Goal: Information Seeking & Learning: Find specific fact

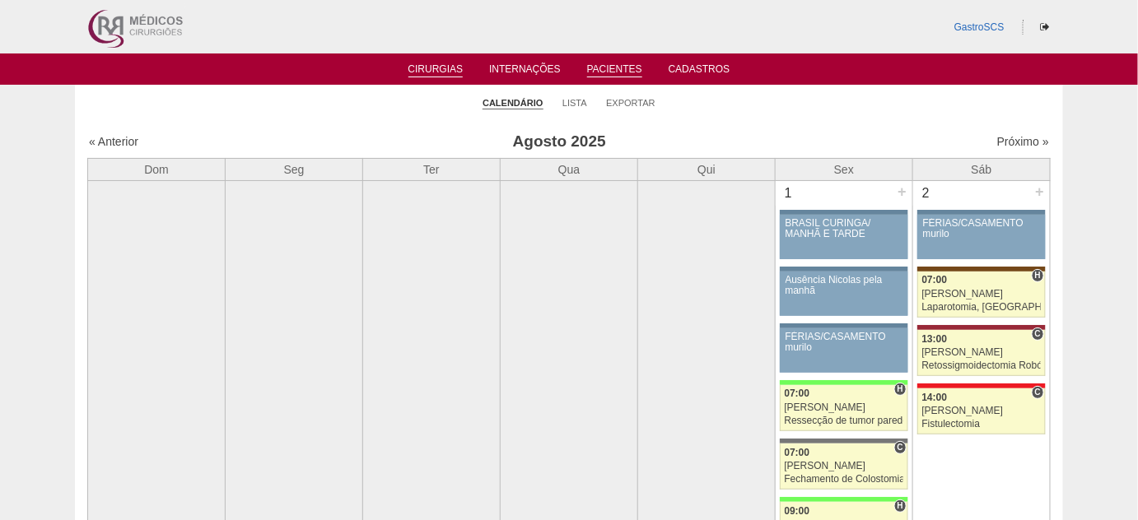
click at [610, 74] on link "Pacientes" at bounding box center [614, 70] width 55 height 14
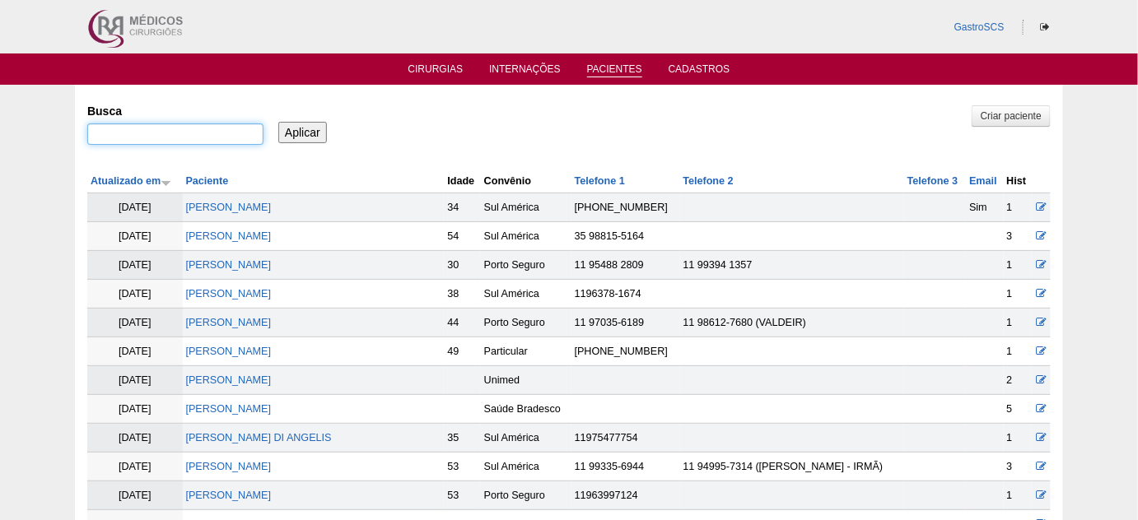
click at [198, 141] on input "Busca" at bounding box center [175, 133] width 176 height 21
paste input "Mayara Renata Nogueira"
type input "[PERSON_NAME]"
click at [303, 124] on input "Aplicar" at bounding box center [302, 132] width 49 height 21
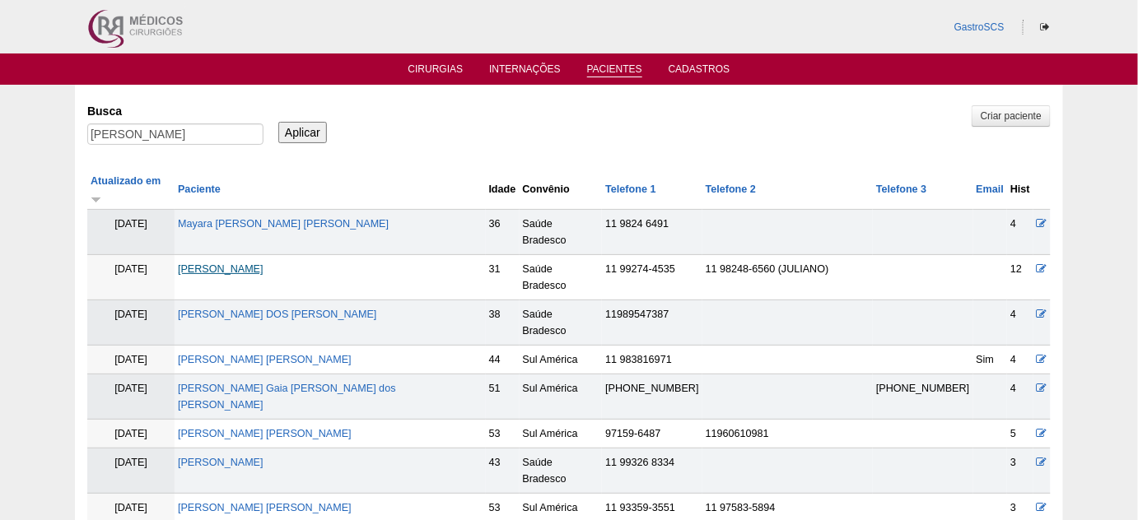
click at [263, 263] on link "Mayara Renata Nogueira" at bounding box center [221, 269] width 86 height 12
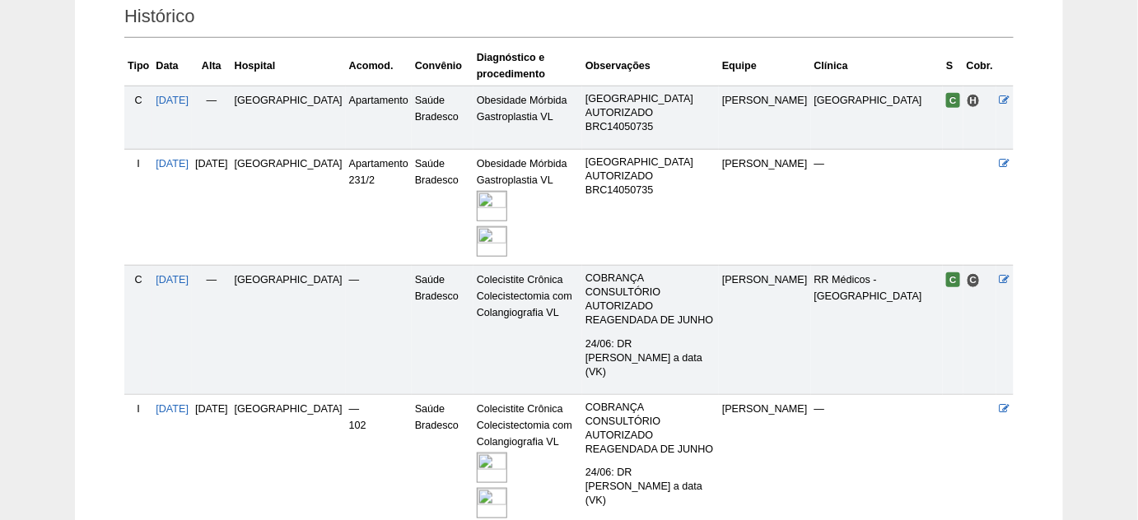
scroll to position [449, 0]
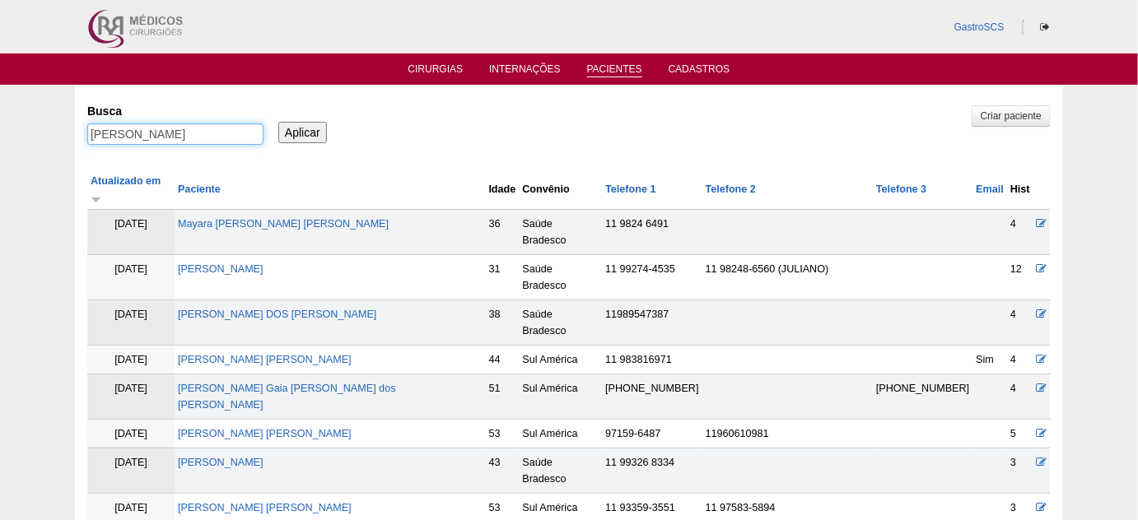
drag, startPoint x: 221, startPoint y: 132, endPoint x: 23, endPoint y: 135, distance: 198.4
paste input "[PERSON_NAME]"
type input "[PERSON_NAME]"
click at [278, 135] on input "Aplicar" at bounding box center [302, 132] width 49 height 21
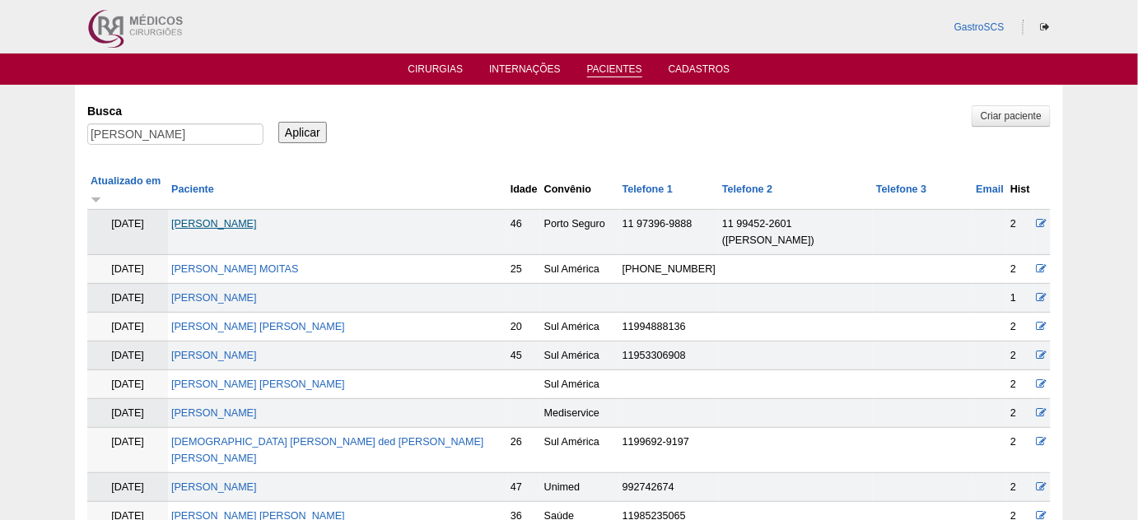
click at [250, 218] on link "[PERSON_NAME]" at bounding box center [214, 224] width 86 height 12
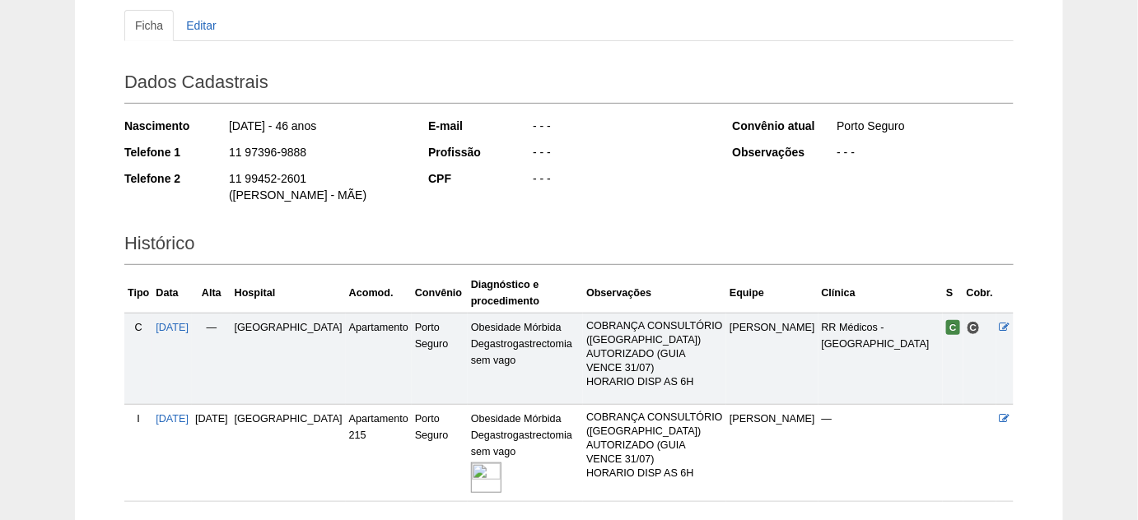
scroll to position [224, 0]
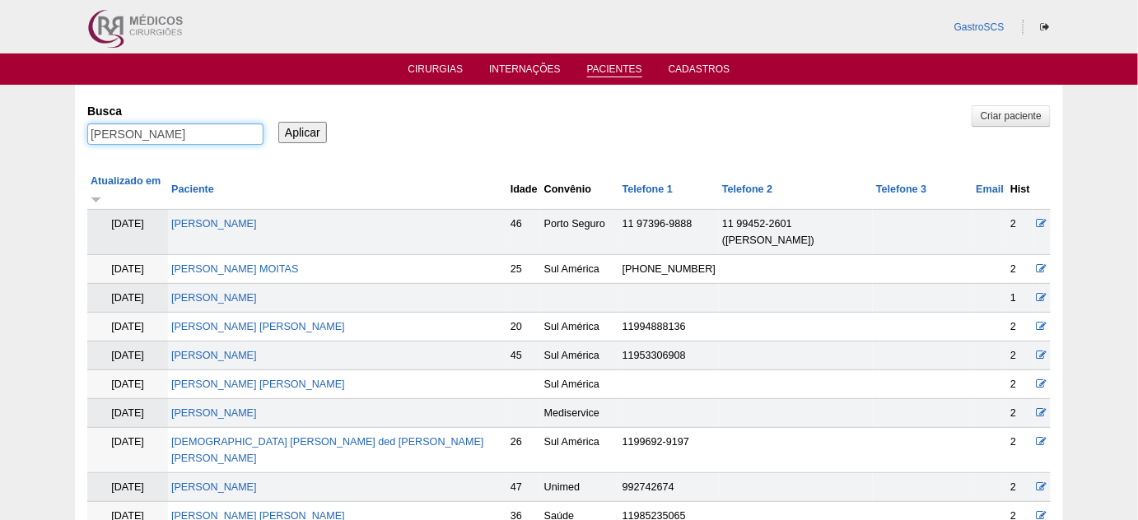
drag, startPoint x: 141, startPoint y: 128, endPoint x: 0, endPoint y: 135, distance: 141.0
click at [0, 134] on div "Pacientes Criar paciente [GEOGRAPHIC_DATA] [PERSON_NAME] Aplicar Atualizado em …" at bounding box center [569, 483] width 1138 height 796
paste input "Mayara"
type input "Mayara"
drag, startPoint x: 289, startPoint y: 128, endPoint x: 291, endPoint y: 137, distance: 8.6
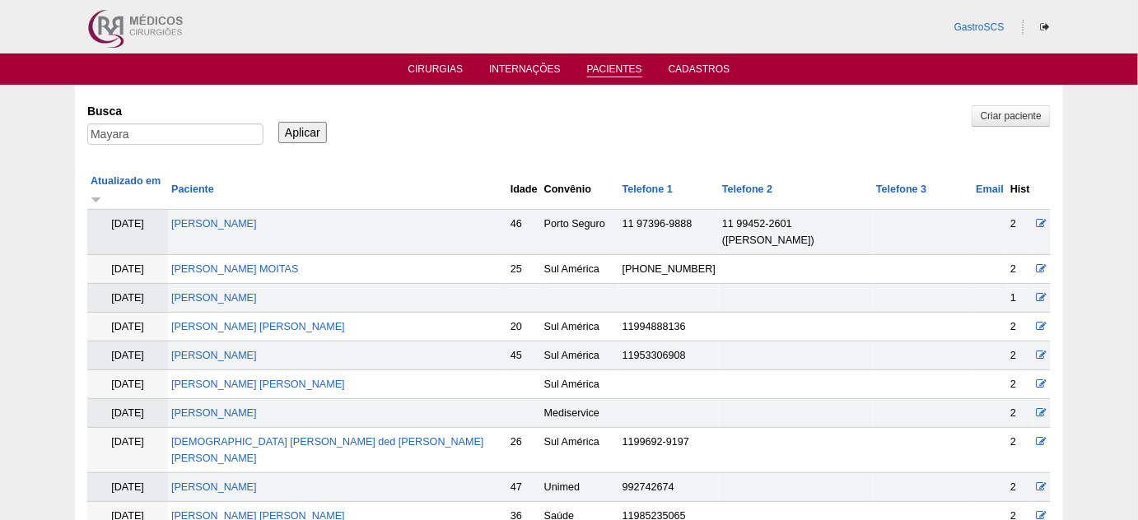
click at [289, 128] on input "Aplicar" at bounding box center [302, 132] width 49 height 21
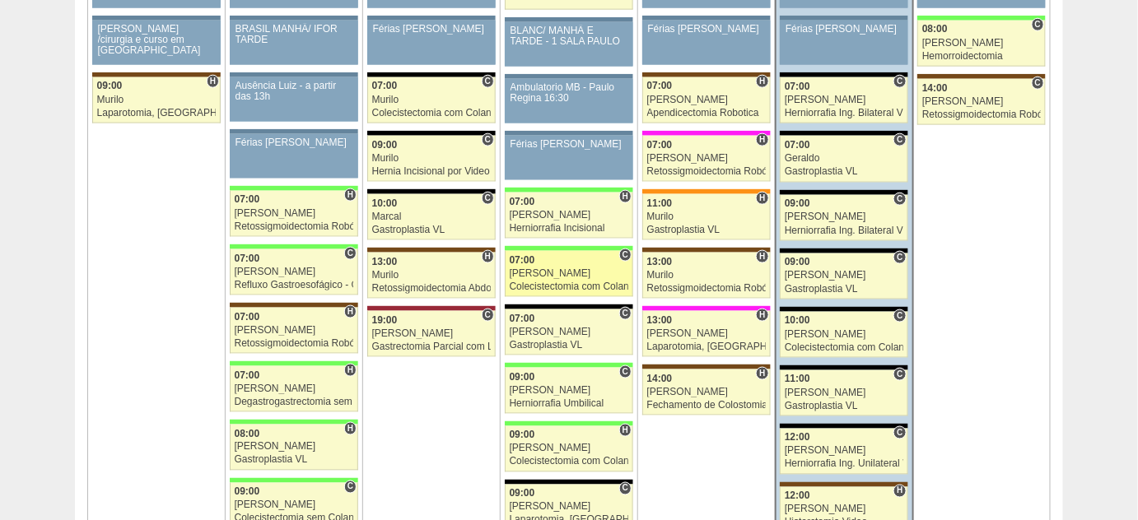
scroll to position [2694, 0]
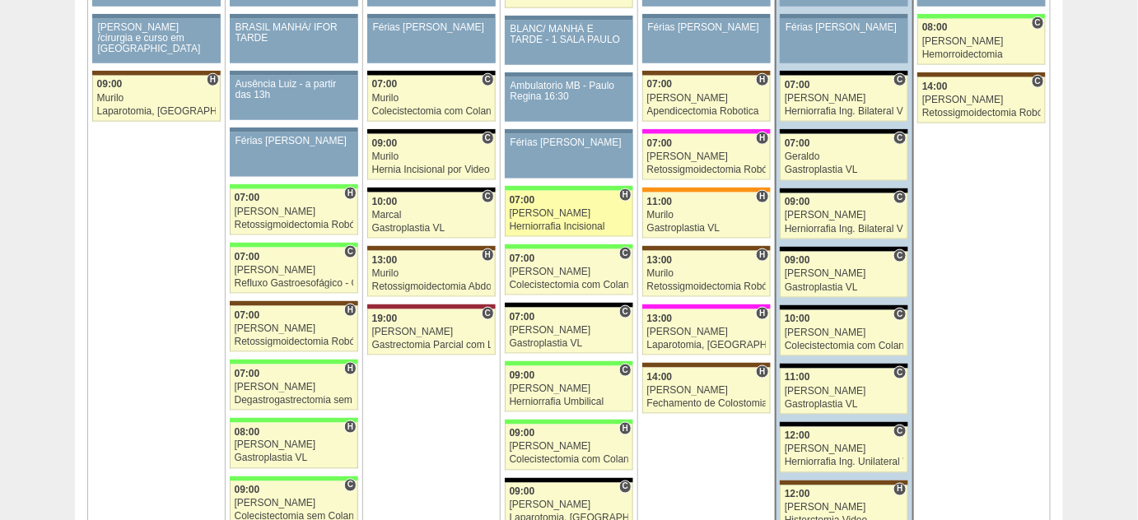
click at [525, 208] on div "[PERSON_NAME]" at bounding box center [569, 213] width 119 height 11
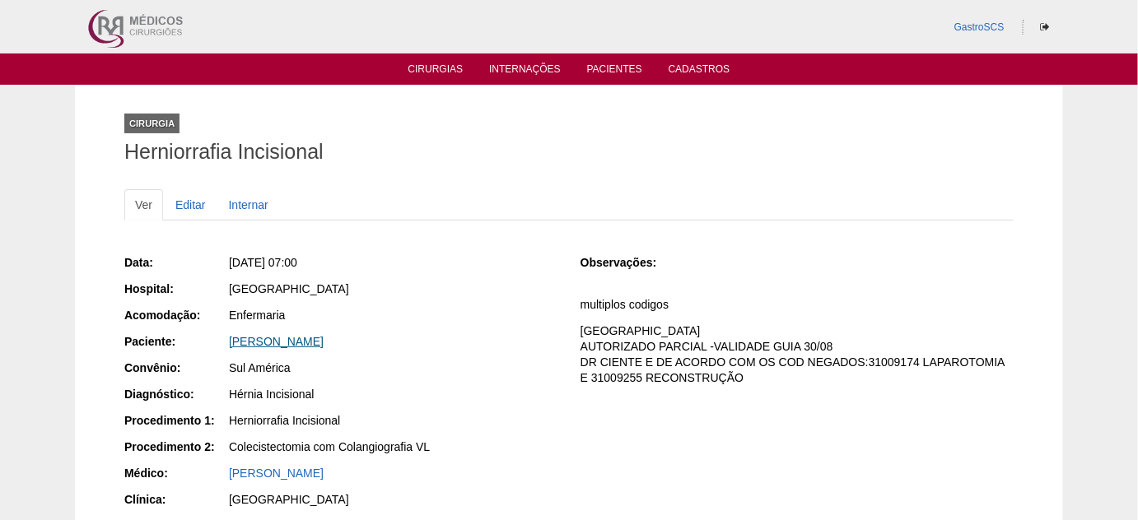
click at [324, 338] on link "[PERSON_NAME]" at bounding box center [276, 341] width 95 height 13
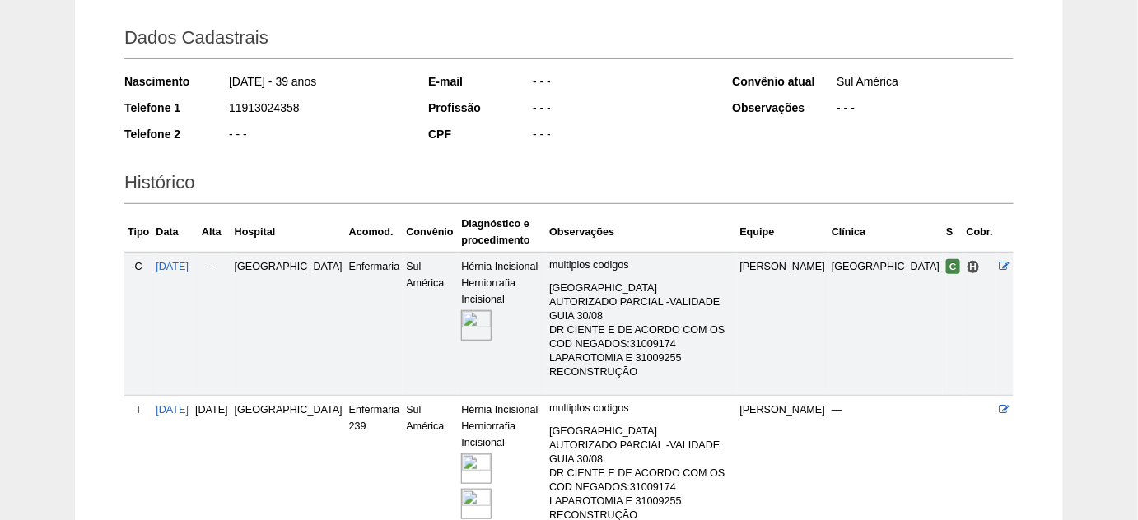
scroll to position [299, 0]
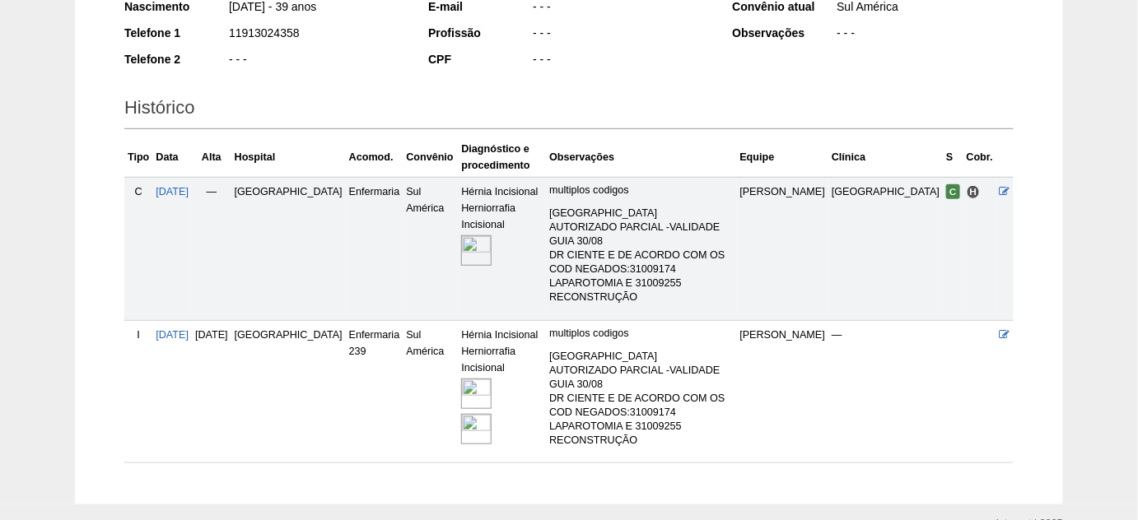
click at [461, 414] on img at bounding box center [476, 429] width 30 height 30
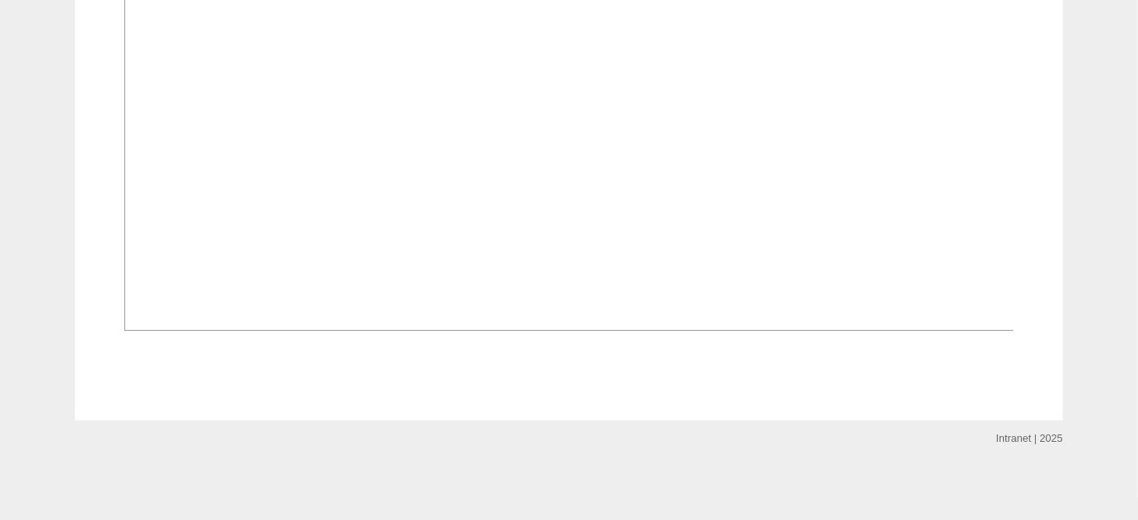
scroll to position [2470, 0]
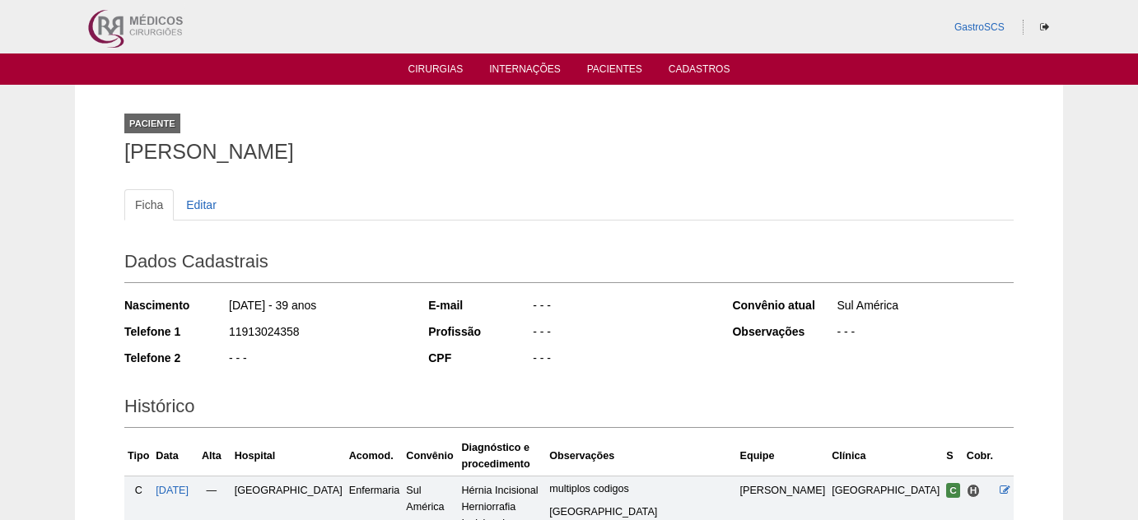
scroll to position [297, 0]
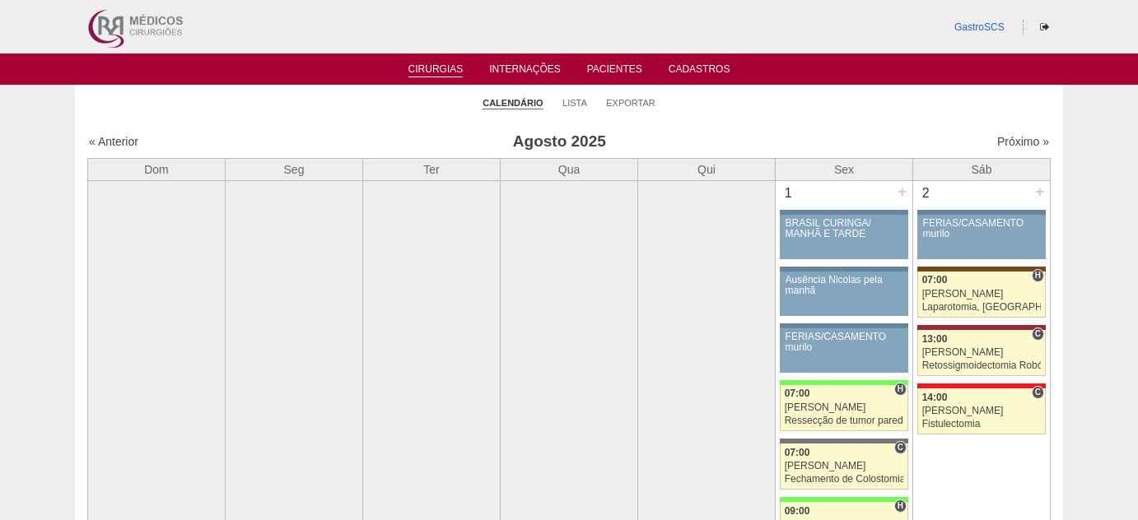
scroll to position [2694, 0]
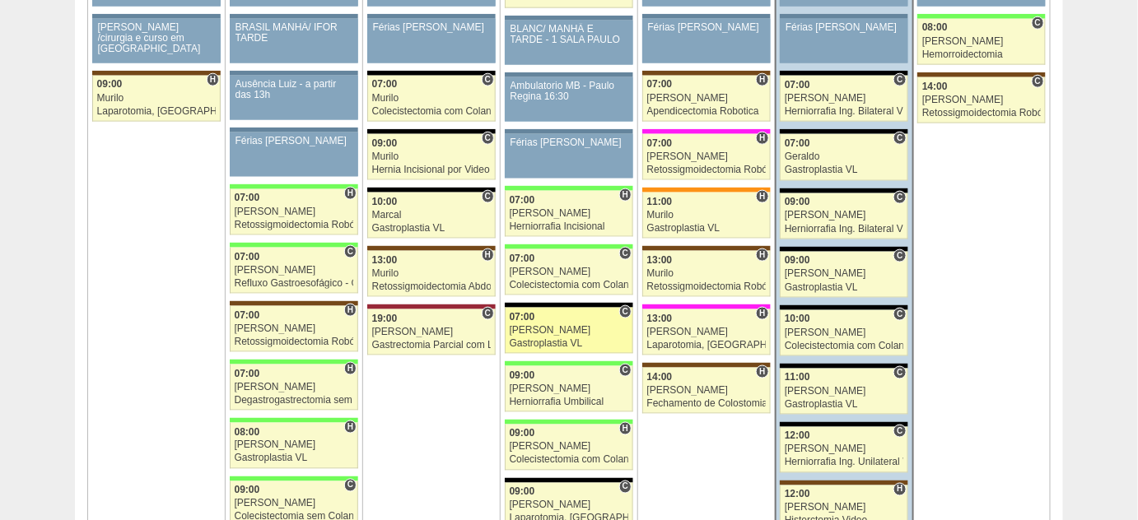
click at [536, 325] on div "[PERSON_NAME]" at bounding box center [569, 330] width 119 height 11
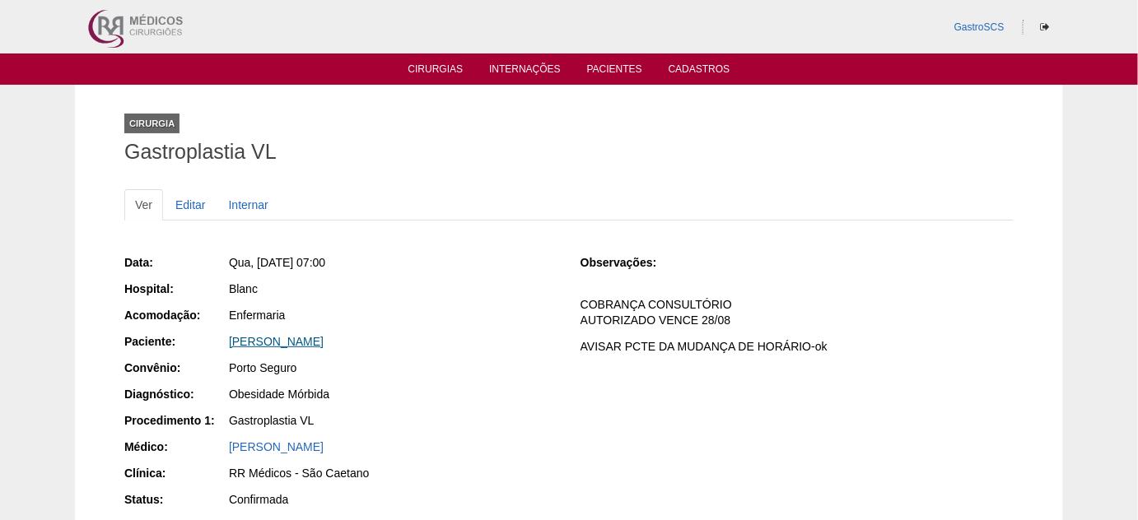
click at [324, 343] on link "Beatriz Neri Boghossian" at bounding box center [276, 341] width 95 height 13
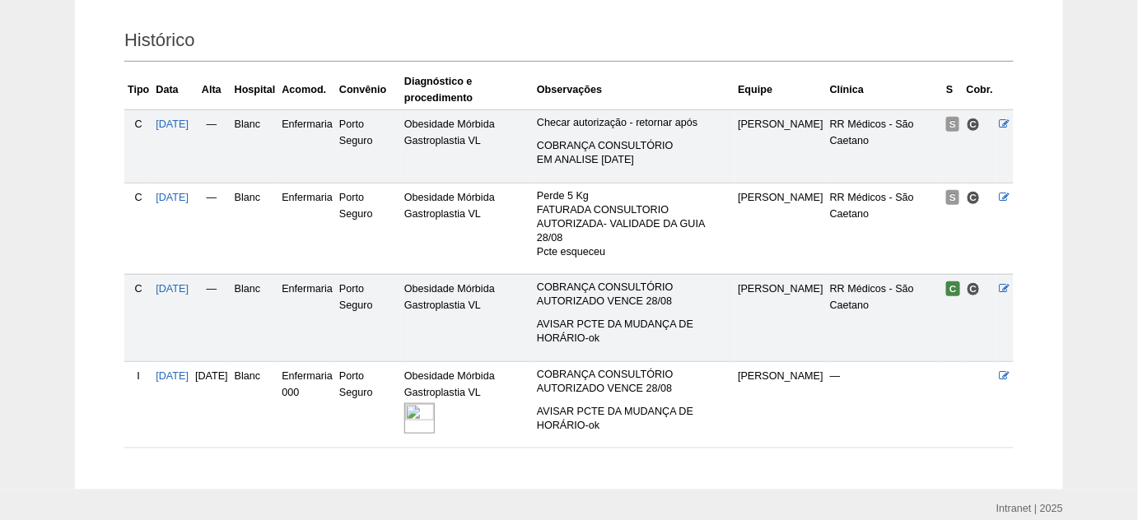
scroll to position [374, 0]
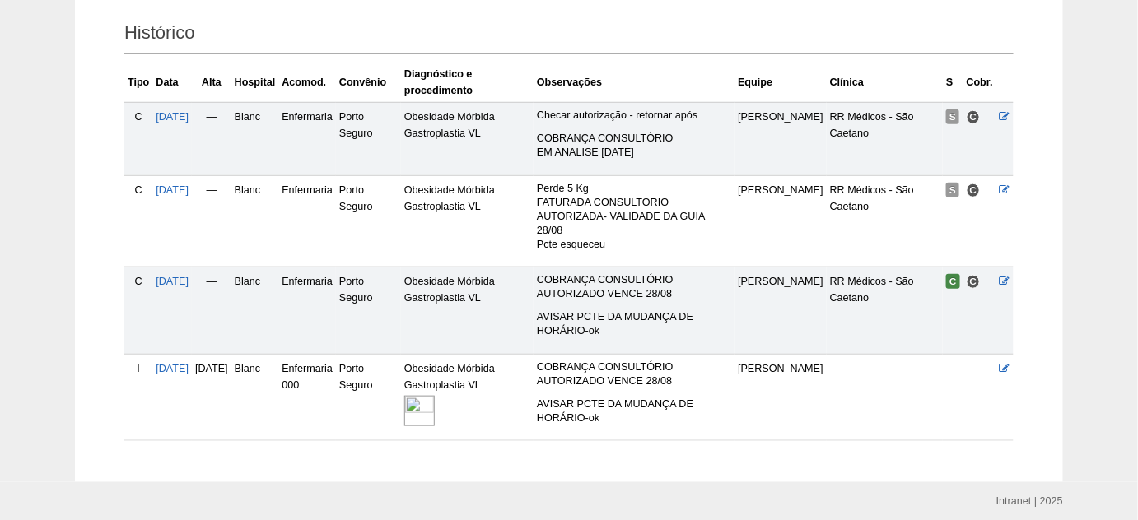
click at [435, 412] on img at bounding box center [419, 411] width 30 height 30
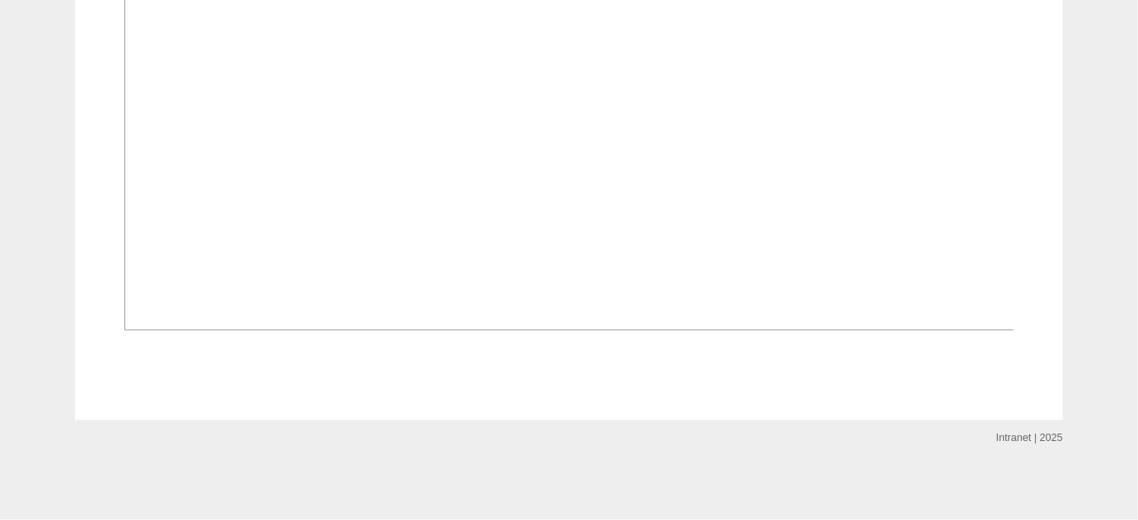
scroll to position [1347, 0]
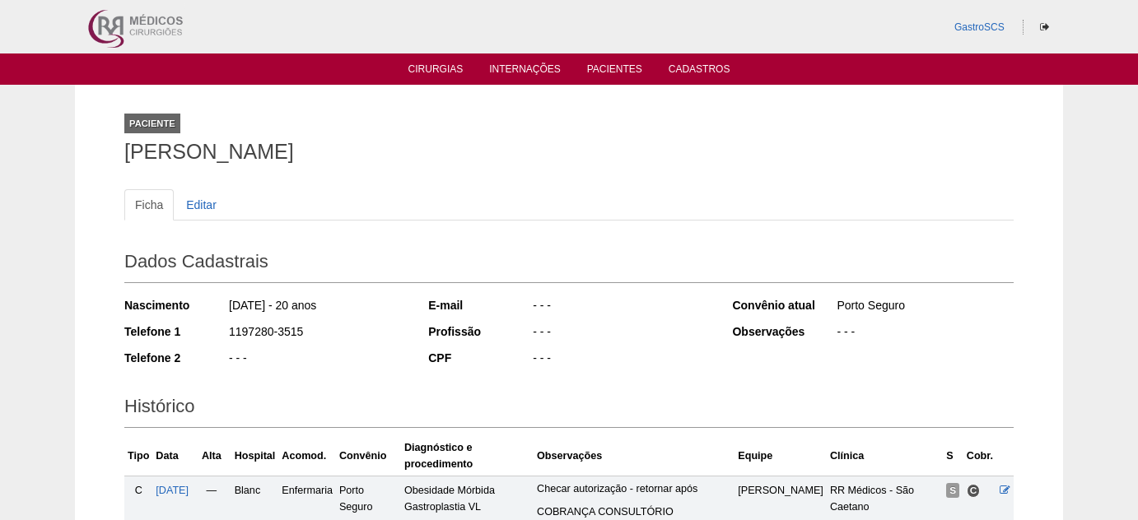
scroll to position [374, 0]
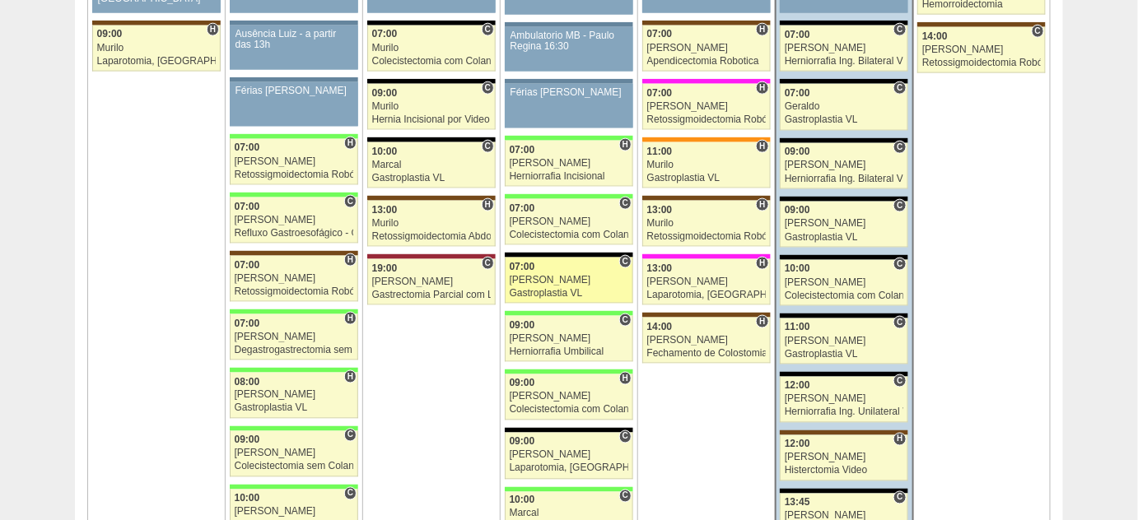
scroll to position [2769, 0]
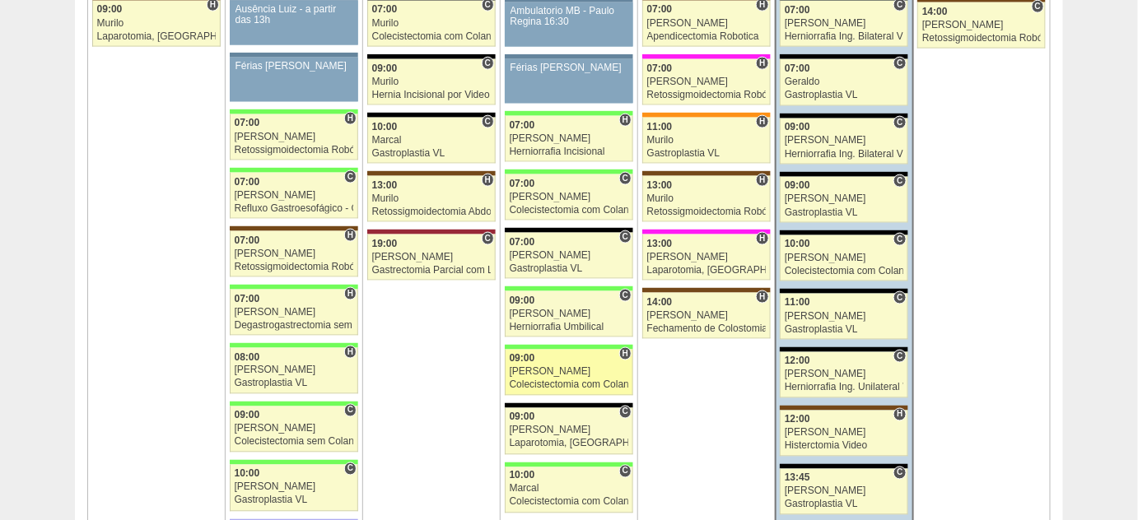
click at [542, 367] on div "[PERSON_NAME]" at bounding box center [569, 372] width 119 height 11
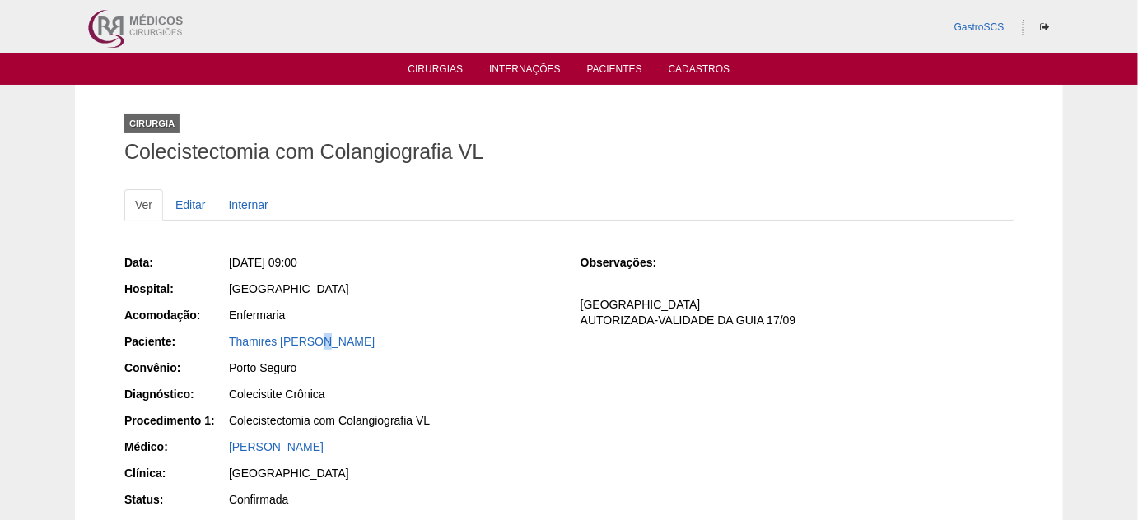
click at [315, 328] on div "Data: Qua, 20/08/2025 - 09:00 Hospital: Brasil Acomodação: Enfermaria Paciente:…" at bounding box center [340, 410] width 433 height 322
click at [305, 338] on link "Thamires Maria de Lira" at bounding box center [302, 341] width 146 height 13
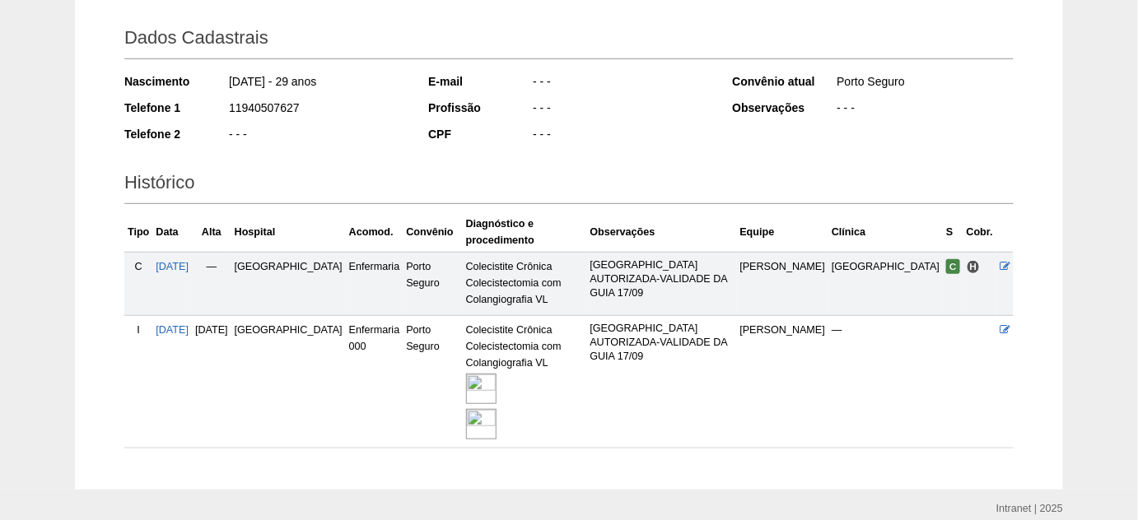
scroll to position [243, 0]
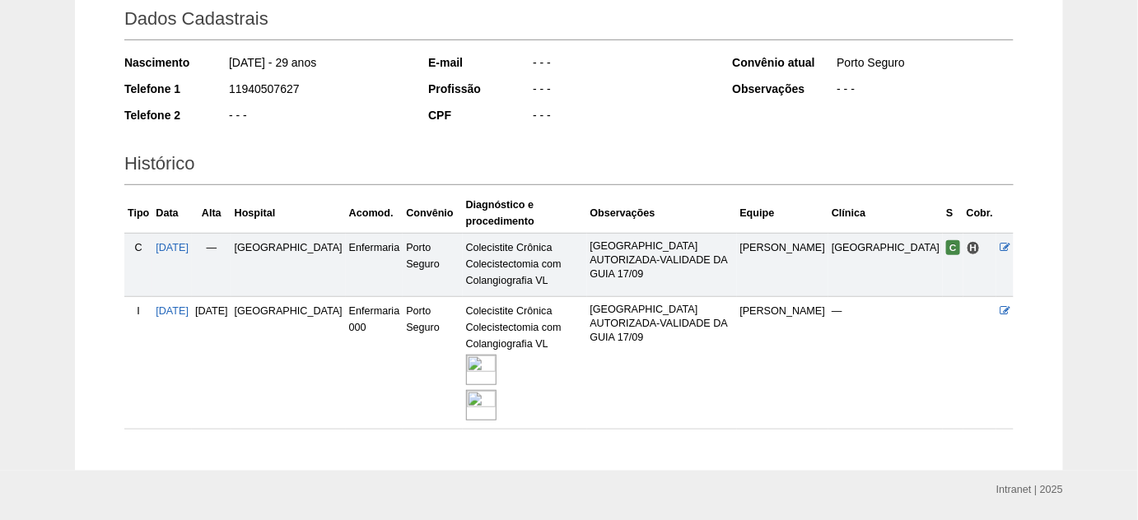
click at [466, 355] on img at bounding box center [481, 370] width 30 height 30
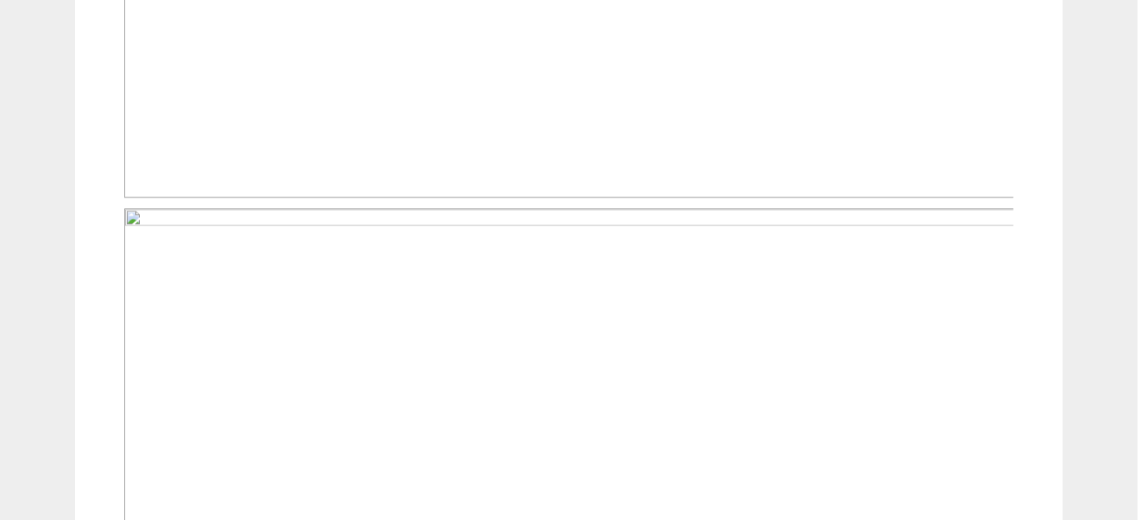
scroll to position [1047, 0]
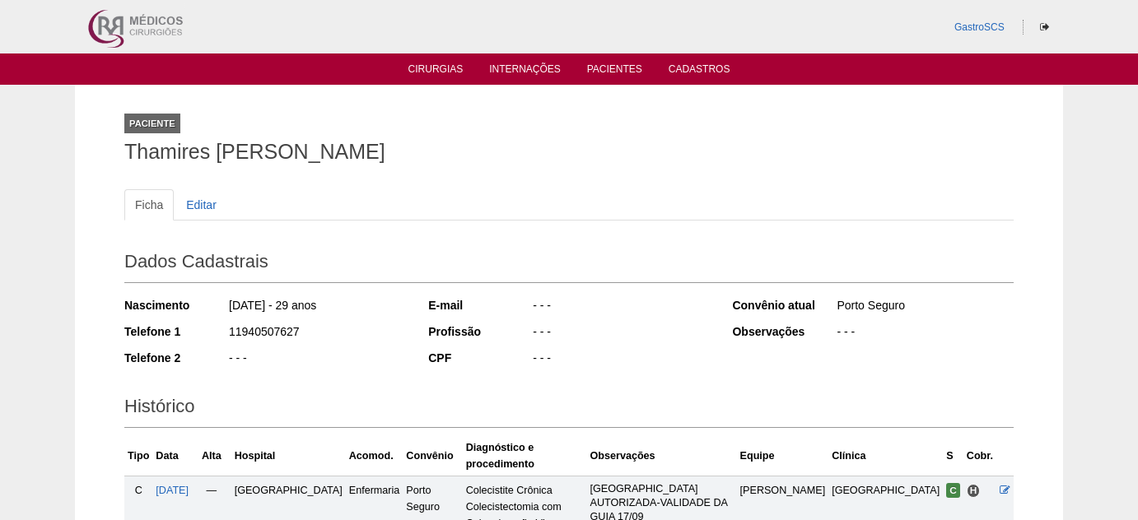
scroll to position [243, 0]
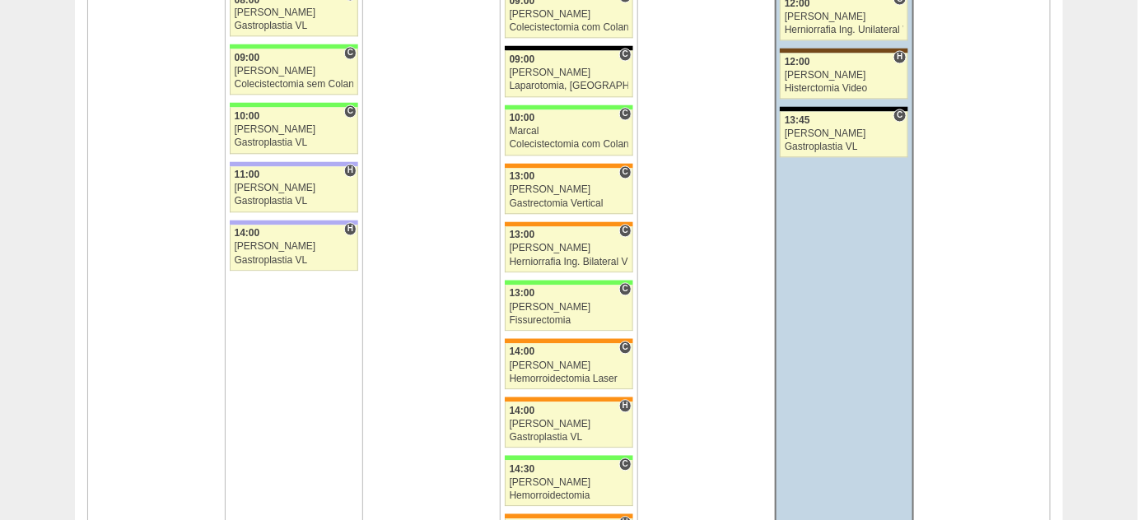
scroll to position [3143, 0]
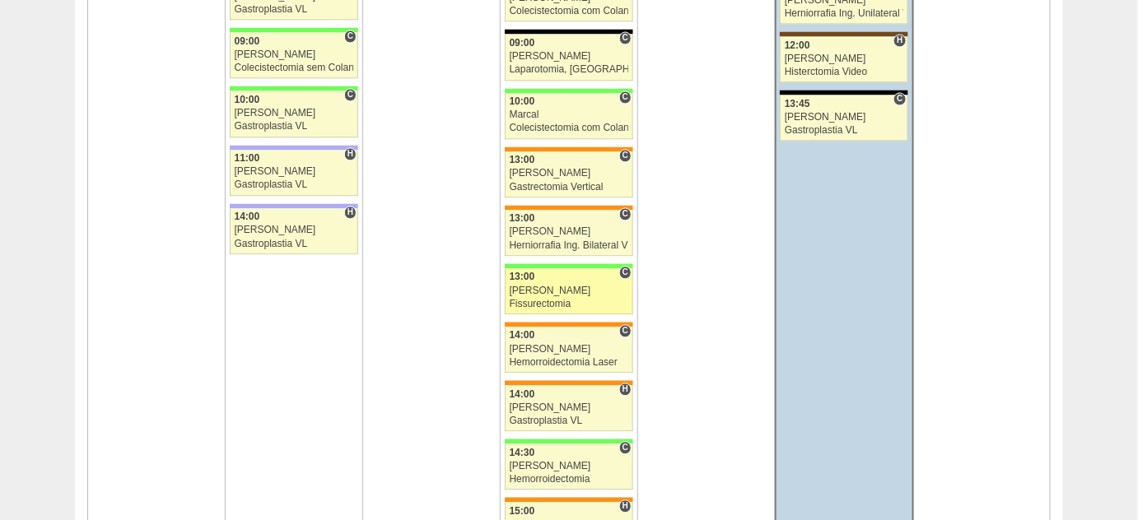
click at [538, 286] on div "[PERSON_NAME]" at bounding box center [569, 291] width 119 height 11
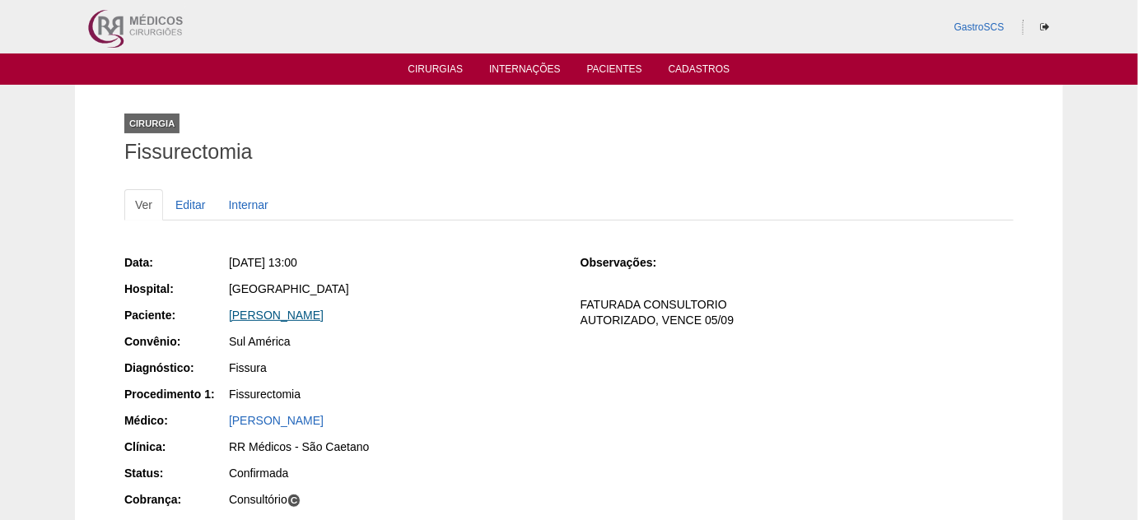
click at [324, 317] on link "[PERSON_NAME]" at bounding box center [276, 315] width 95 height 13
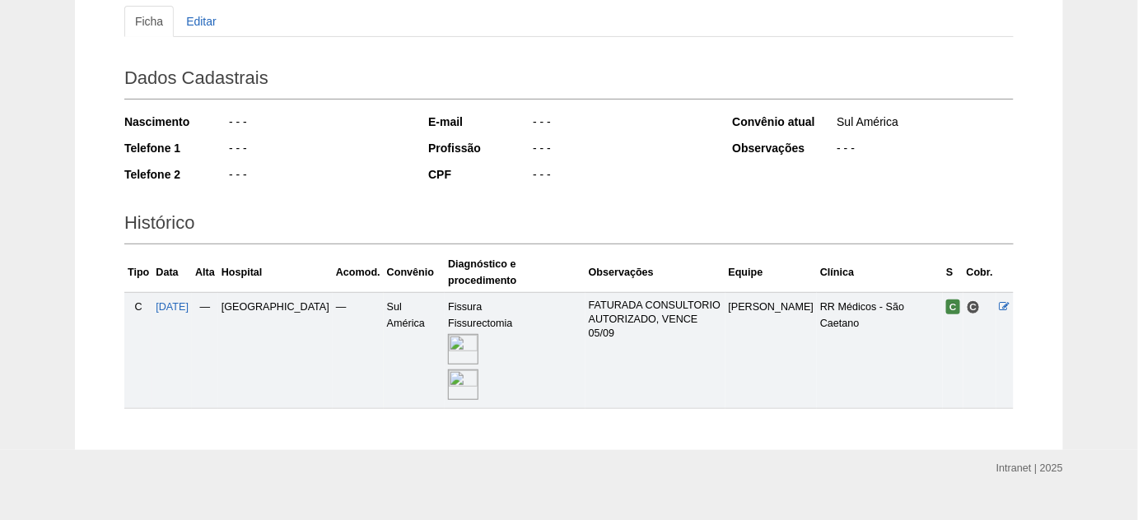
scroll to position [193, 0]
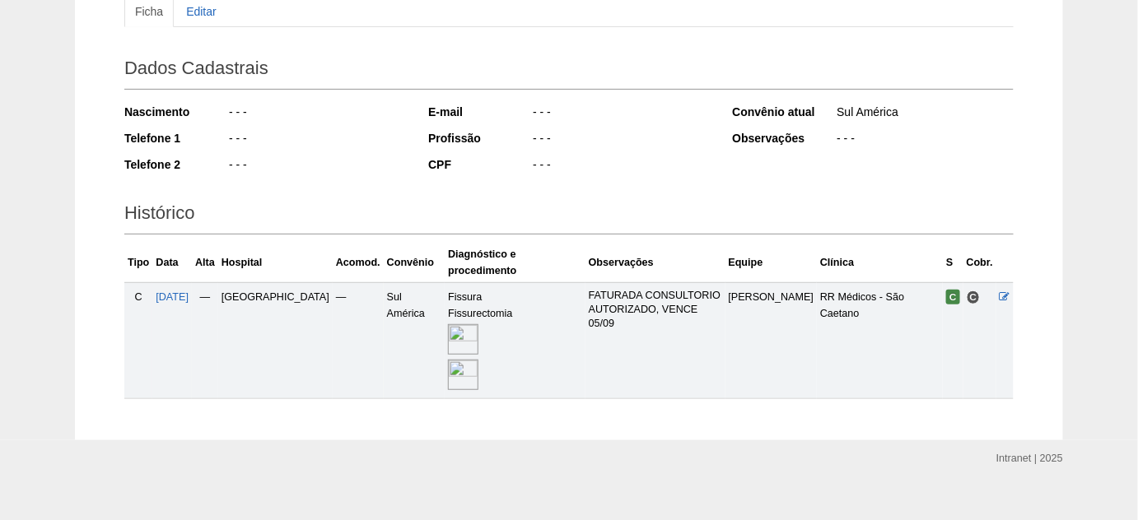
click at [448, 360] on img at bounding box center [463, 375] width 30 height 30
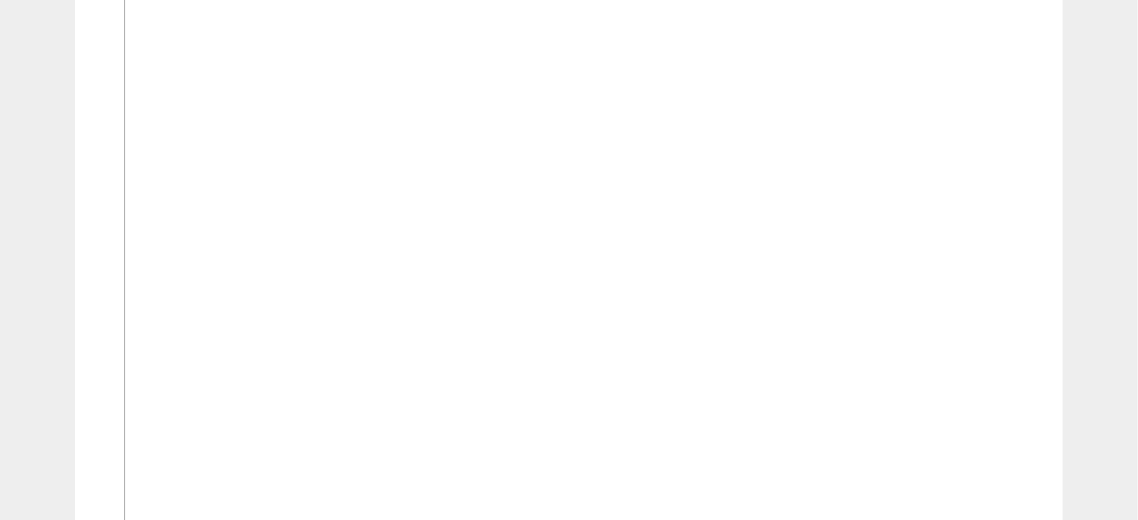
scroll to position [2095, 0]
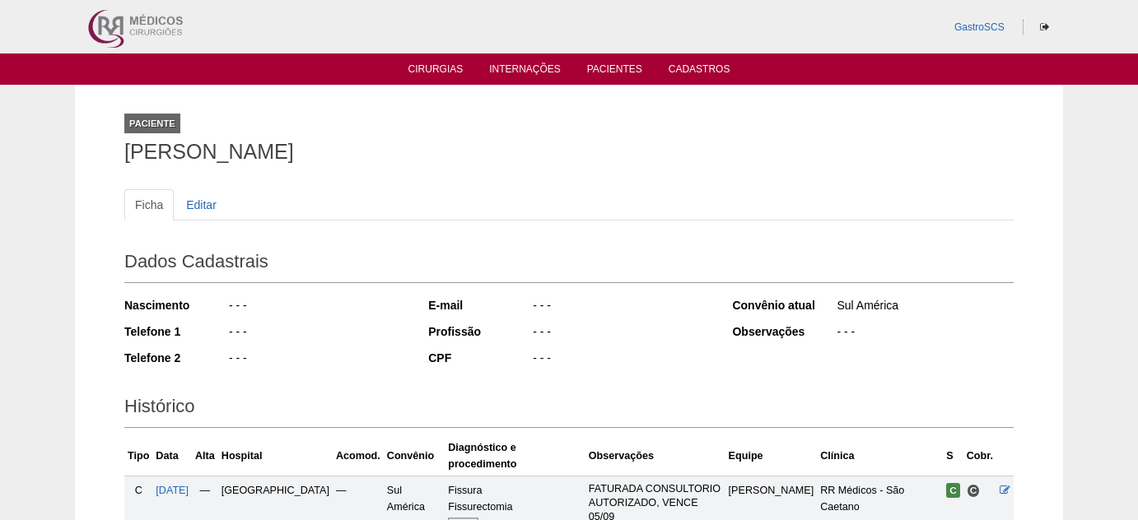
scroll to position [193, 0]
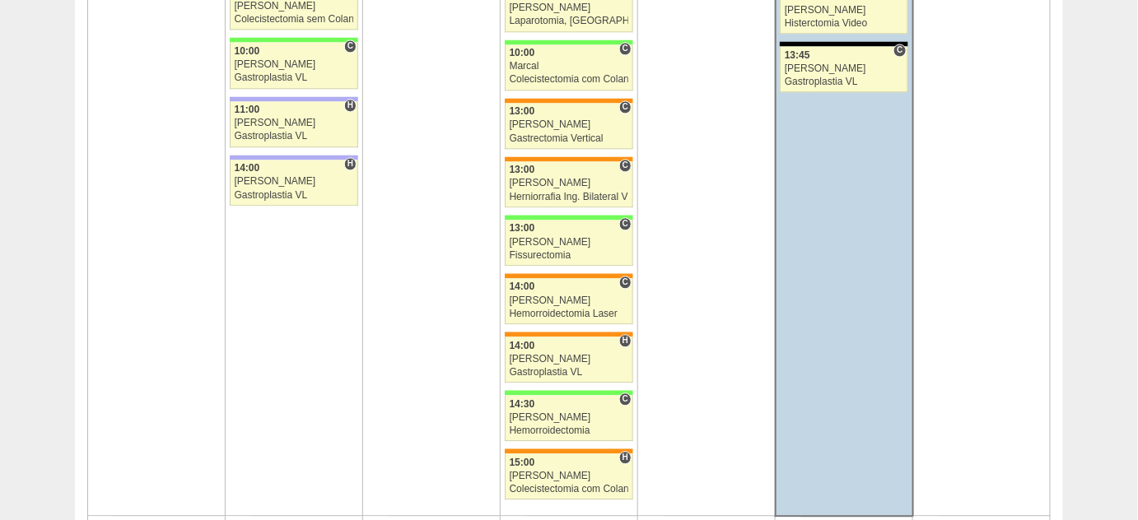
scroll to position [3218, 0]
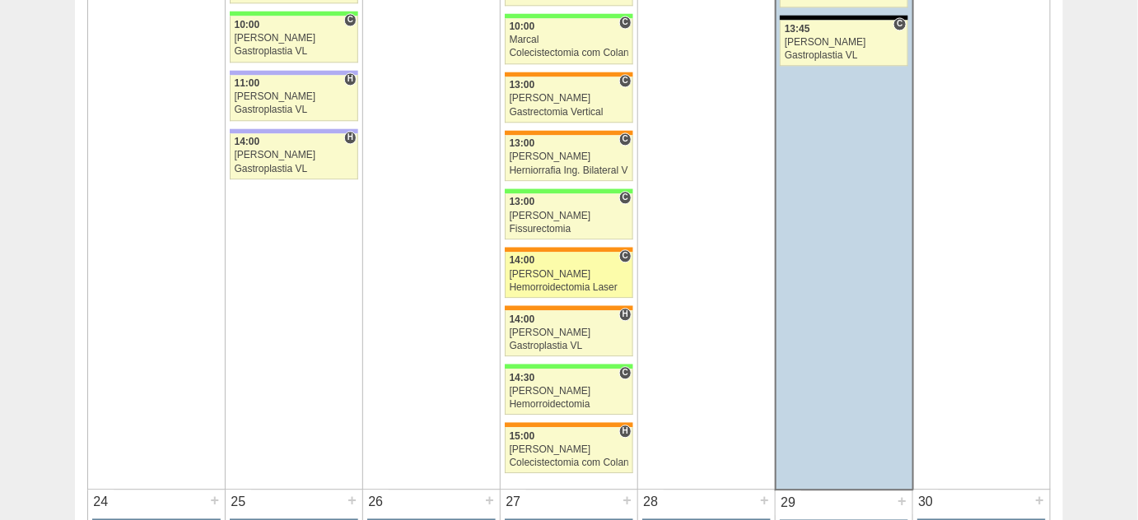
click at [538, 269] on div "Luiz Guilherme" at bounding box center [569, 274] width 119 height 11
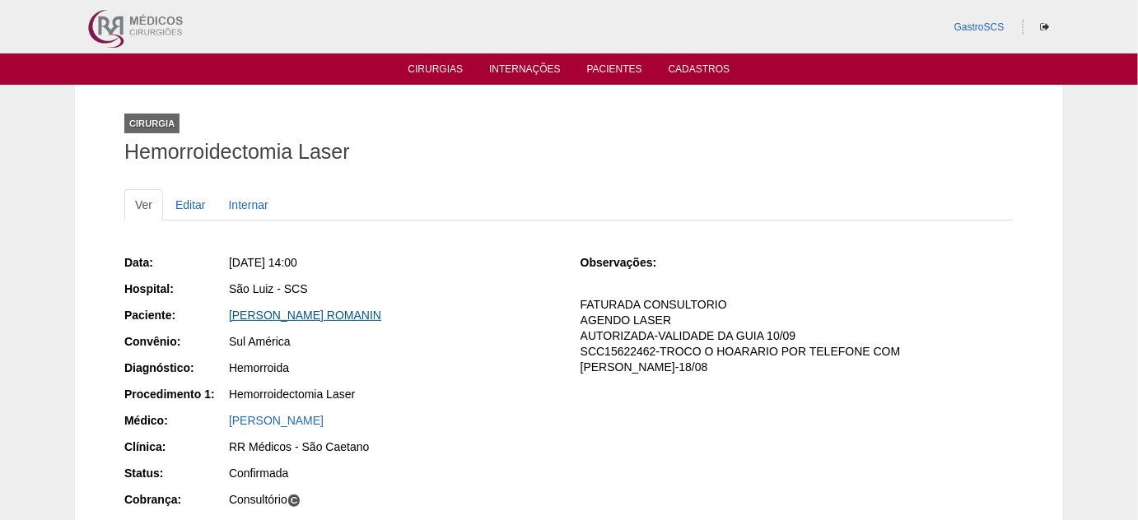
click at [342, 311] on link "THAYNA CORTESE ROMANIN" at bounding box center [305, 315] width 152 height 13
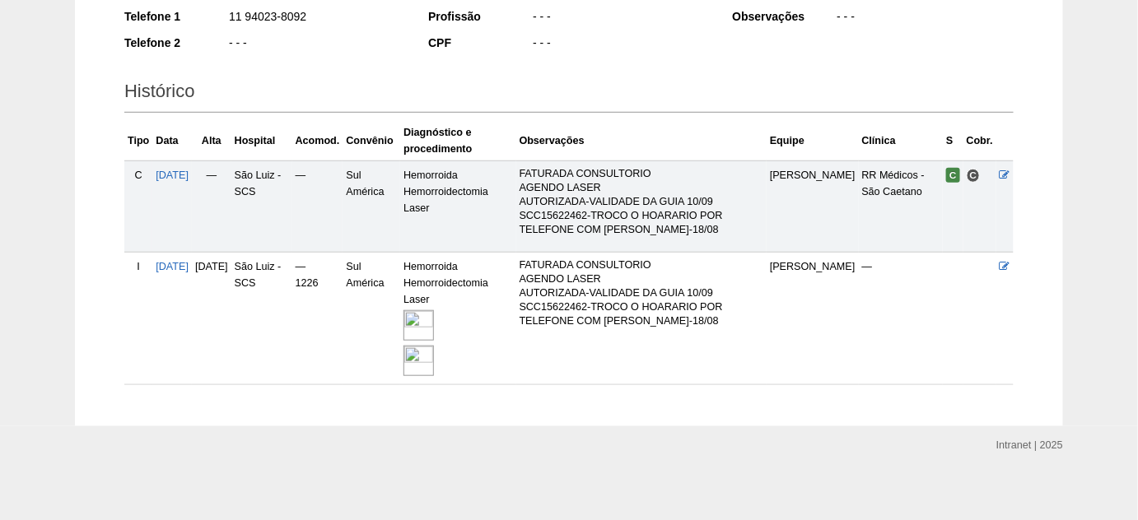
scroll to position [318, 0]
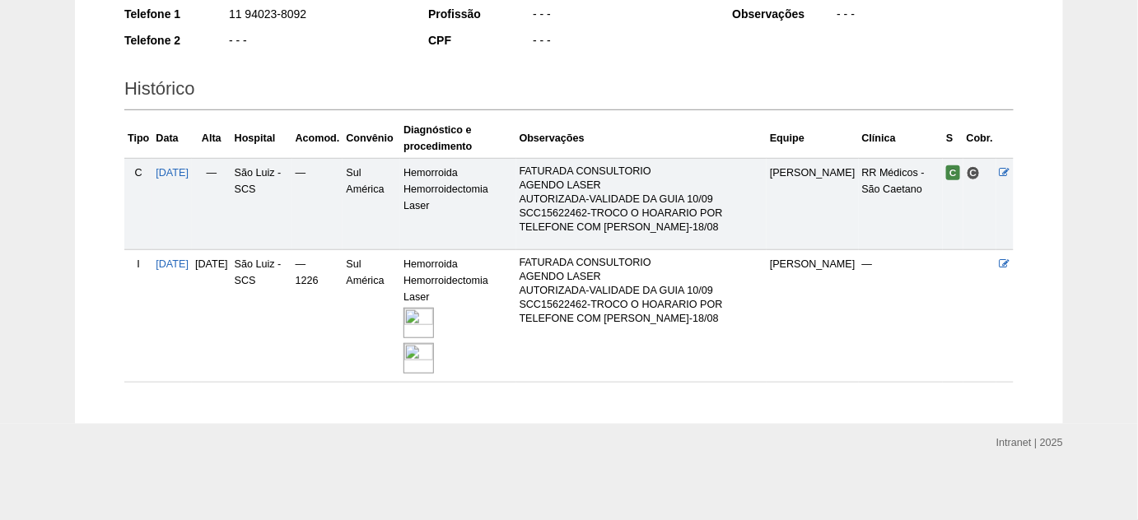
click at [434, 322] on img at bounding box center [418, 323] width 30 height 30
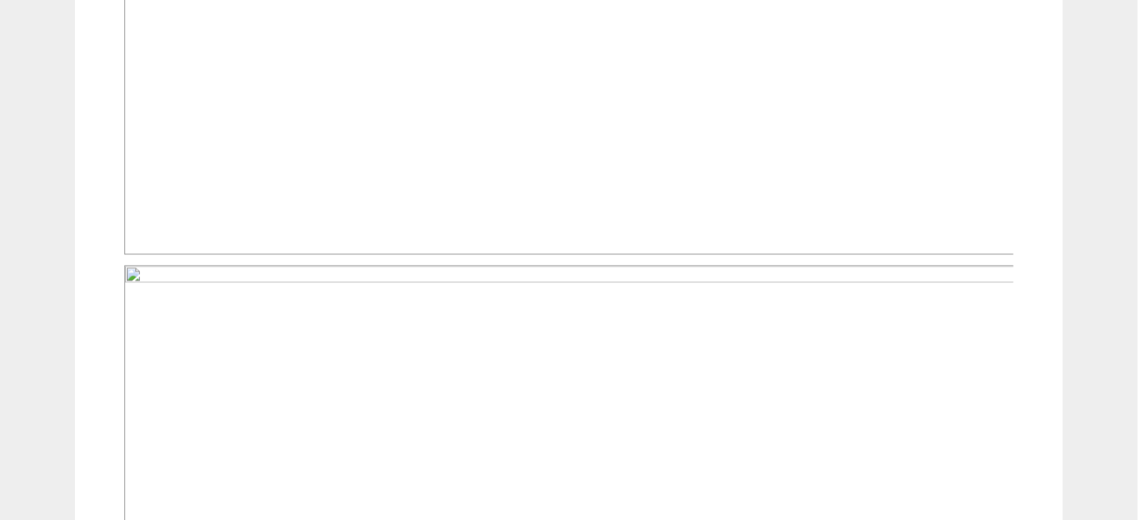
scroll to position [972, 0]
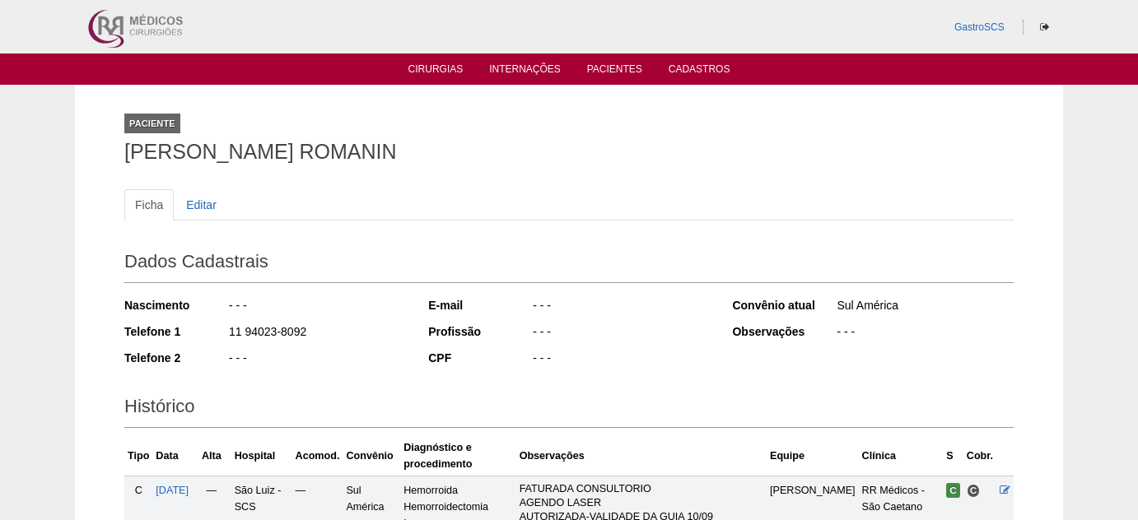
scroll to position [318, 0]
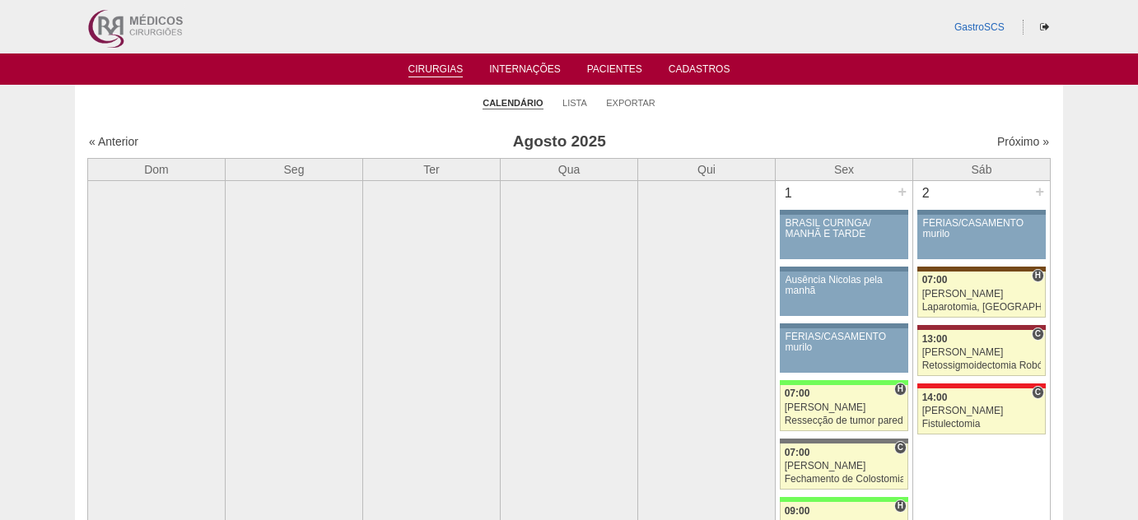
scroll to position [3218, 0]
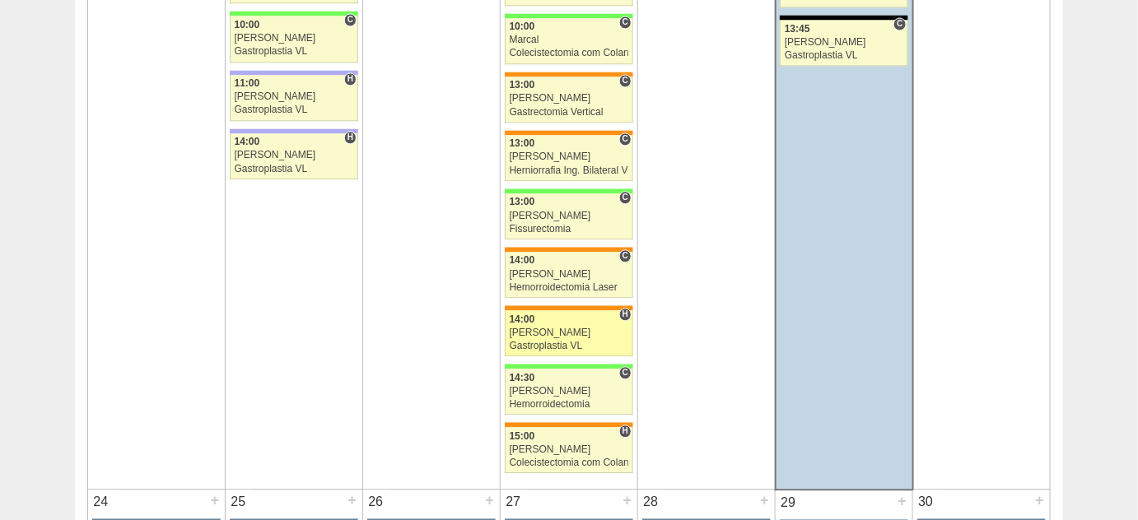
click at [561, 328] on div "[PERSON_NAME]" at bounding box center [569, 333] width 119 height 11
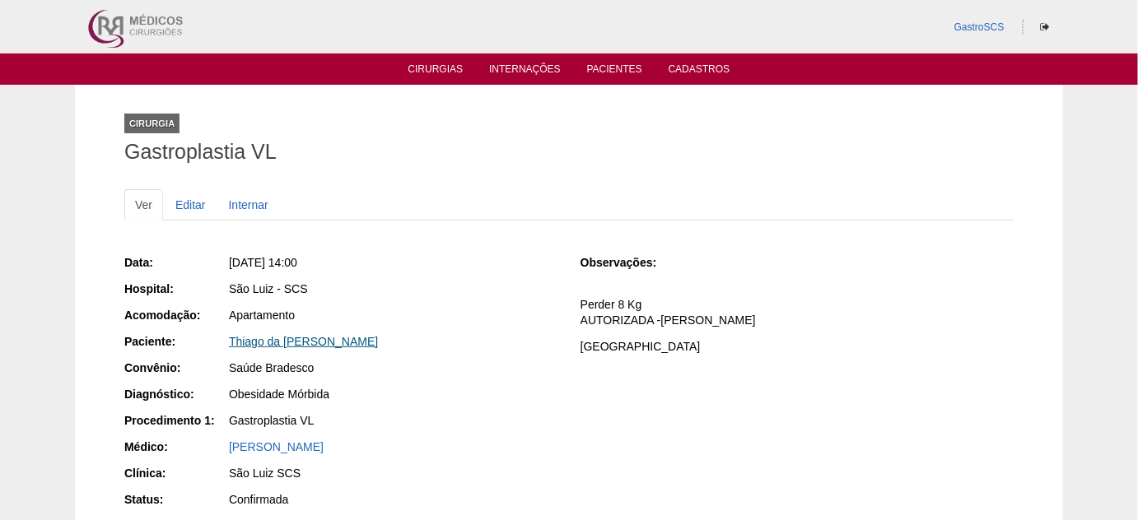
click at [290, 335] on link "Thiago da [PERSON_NAME]" at bounding box center [303, 341] width 149 height 13
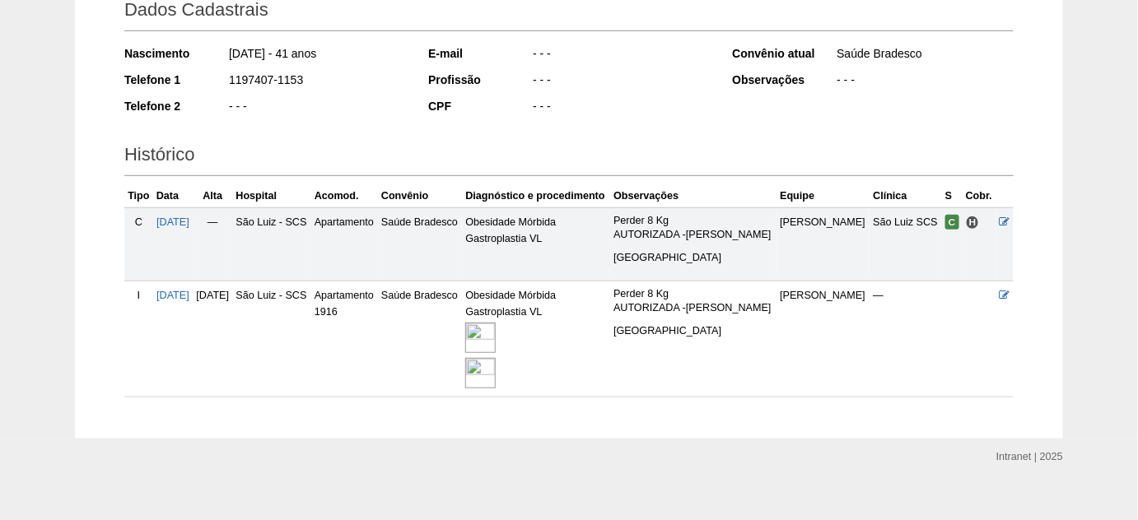
scroll to position [266, 0]
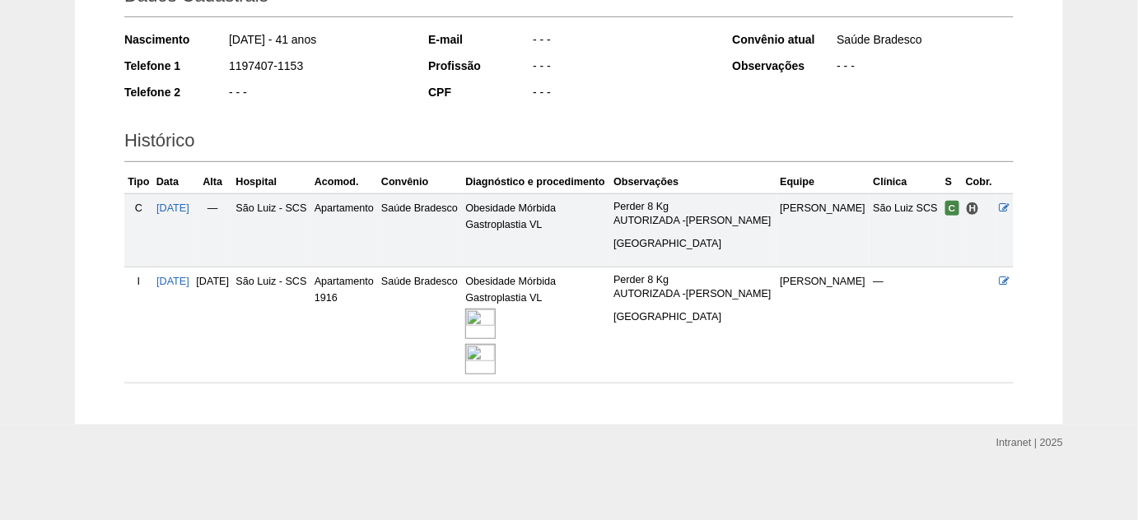
click at [496, 333] on img at bounding box center [480, 324] width 30 height 30
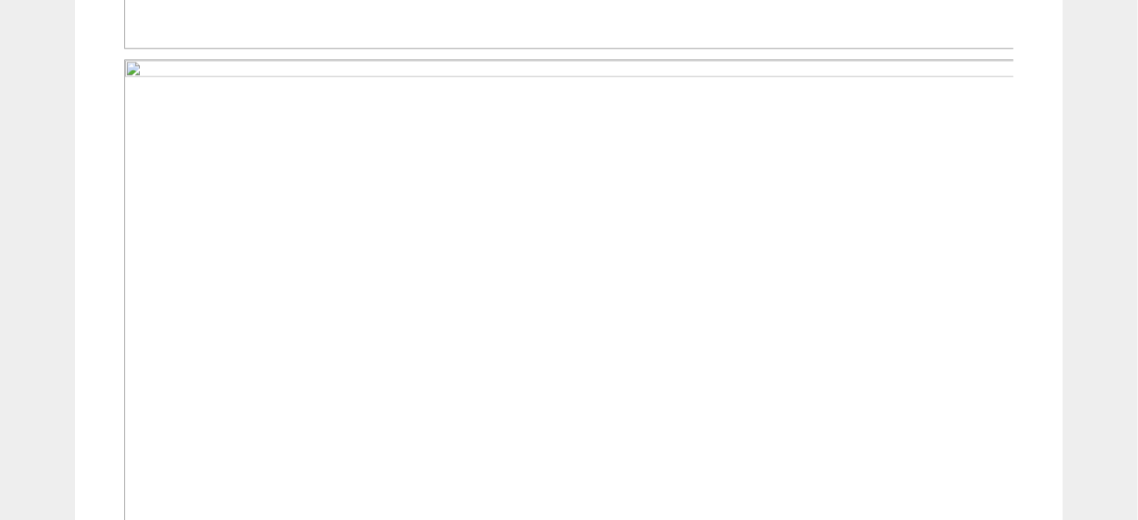
scroll to position [1197, 0]
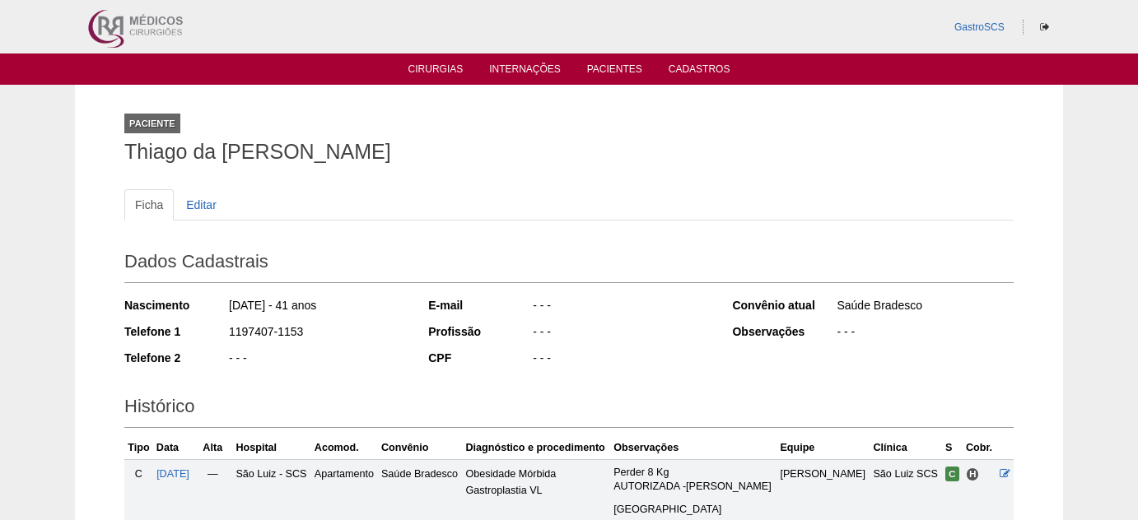
scroll to position [259, 0]
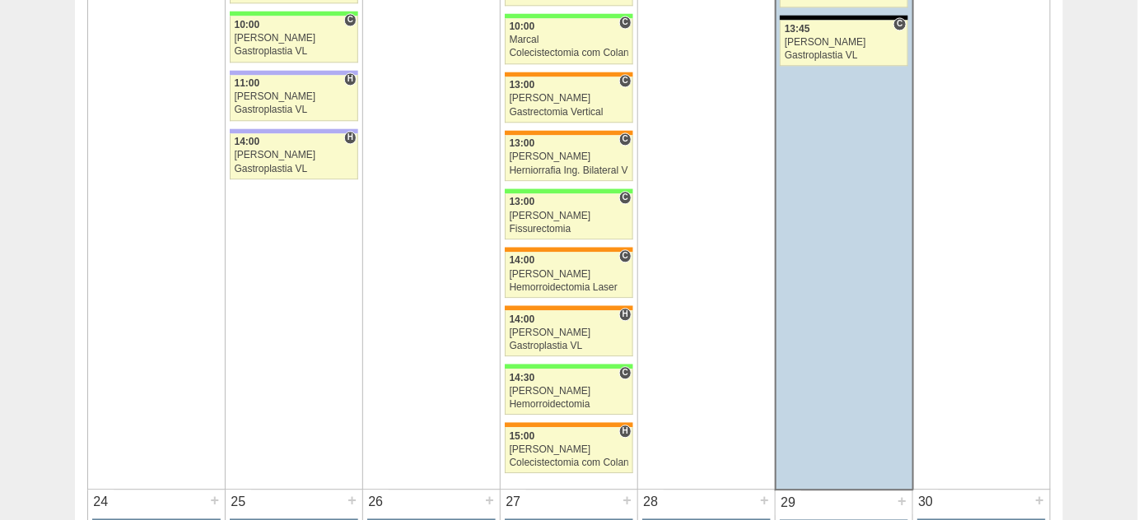
scroll to position [3218, 0]
click at [545, 445] on div "[PERSON_NAME]" at bounding box center [569, 450] width 119 height 11
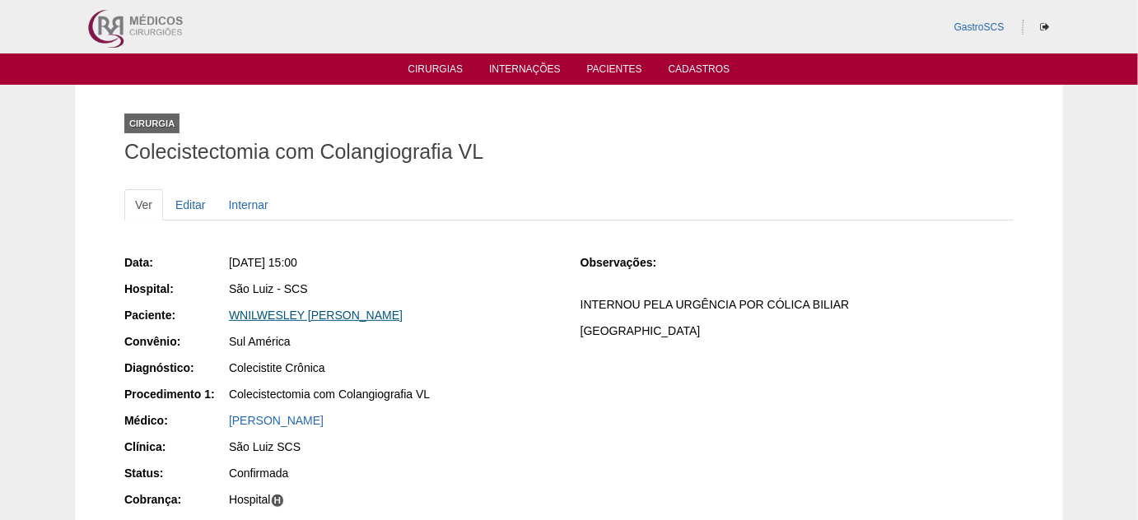
click at [363, 310] on link "WNILWESLEY [PERSON_NAME]" at bounding box center [316, 315] width 174 height 13
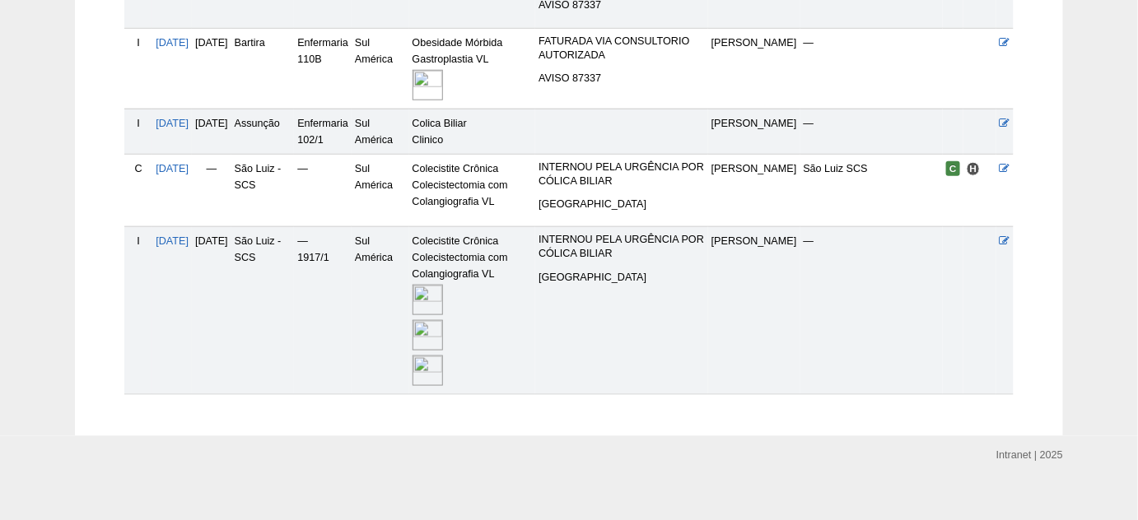
scroll to position [524, 0]
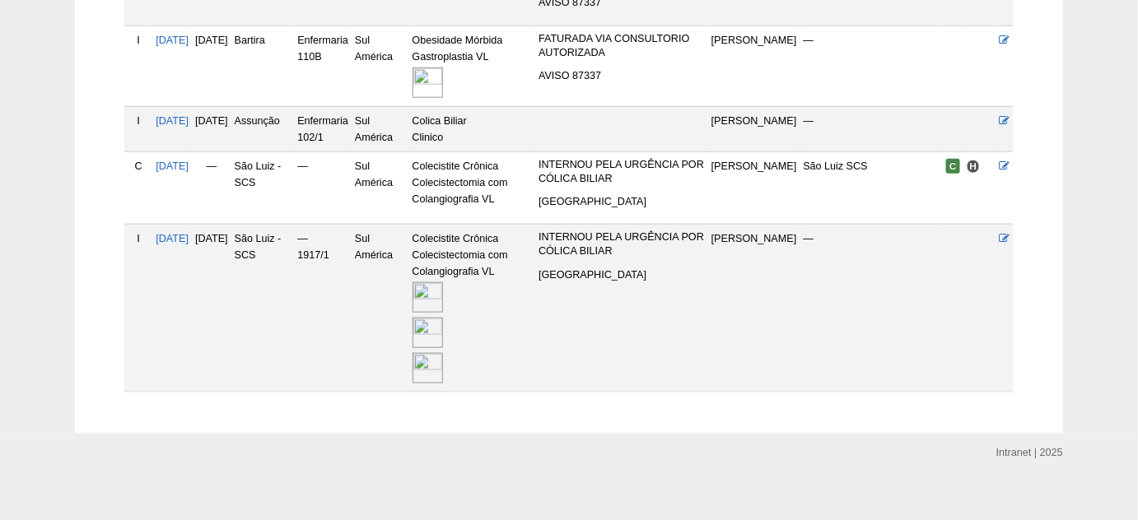
click at [443, 375] on img at bounding box center [427, 368] width 30 height 30
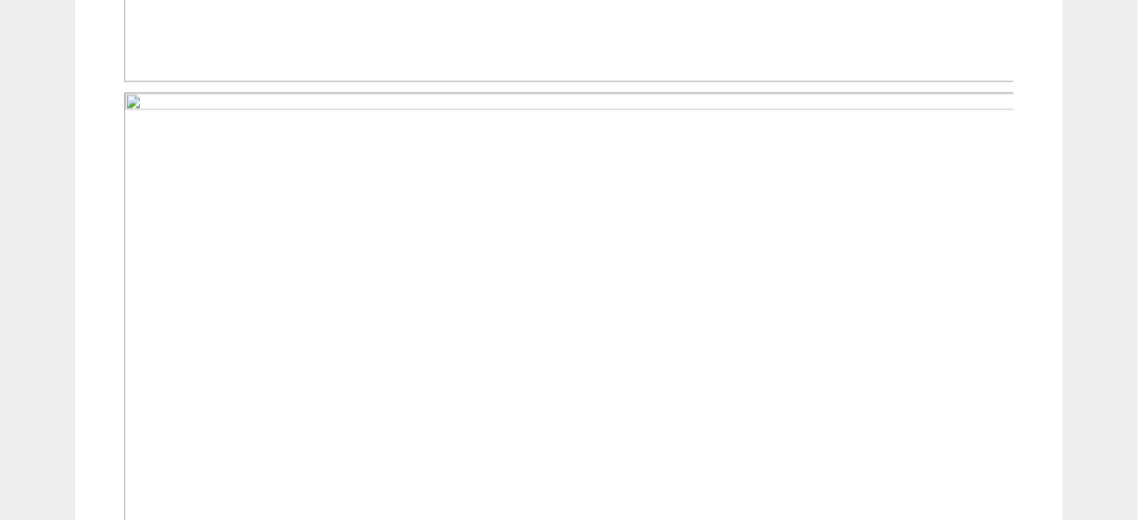
scroll to position [1122, 0]
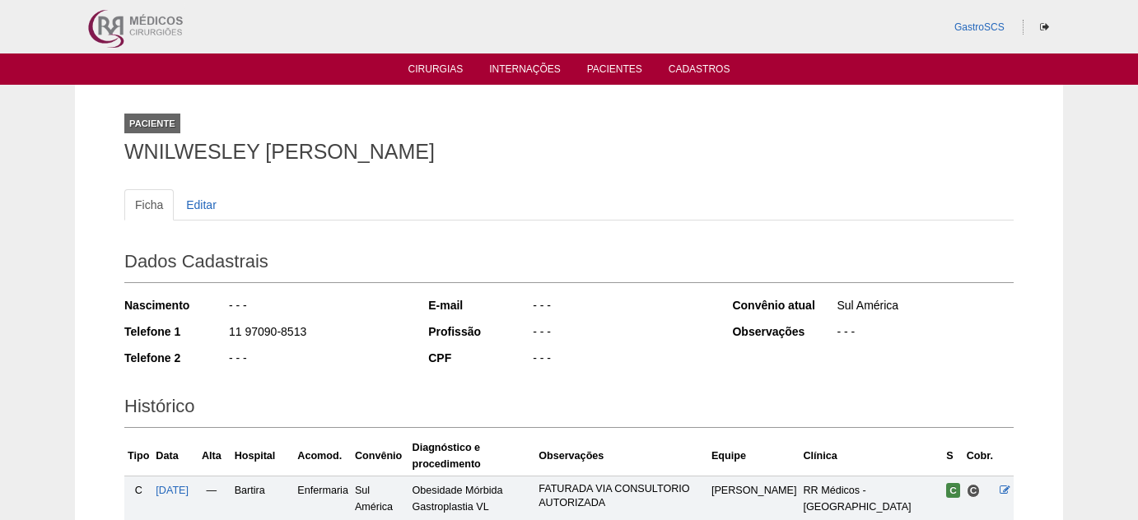
scroll to position [524, 0]
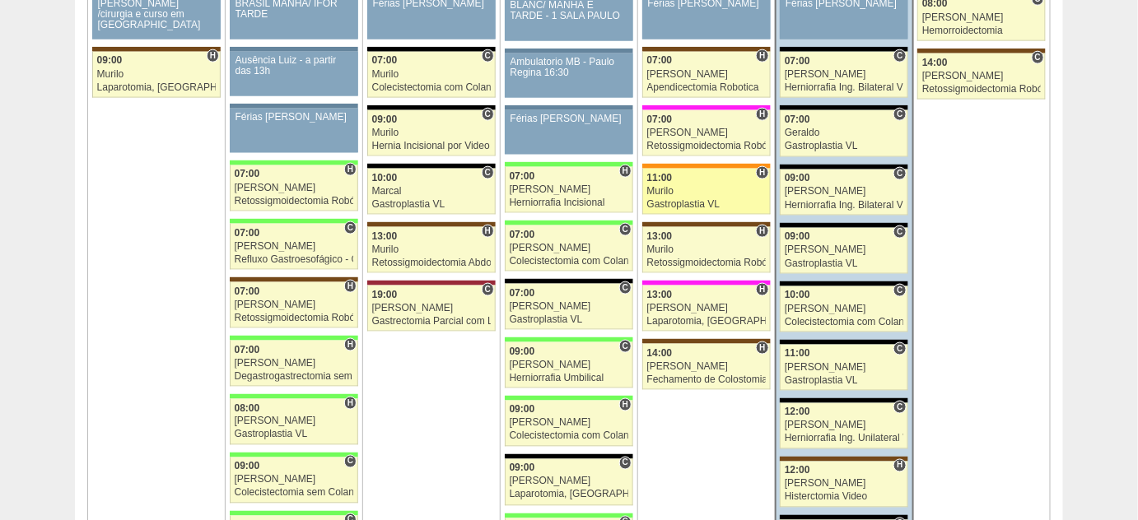
scroll to position [2694, 0]
